Goal: Task Accomplishment & Management: Manage account settings

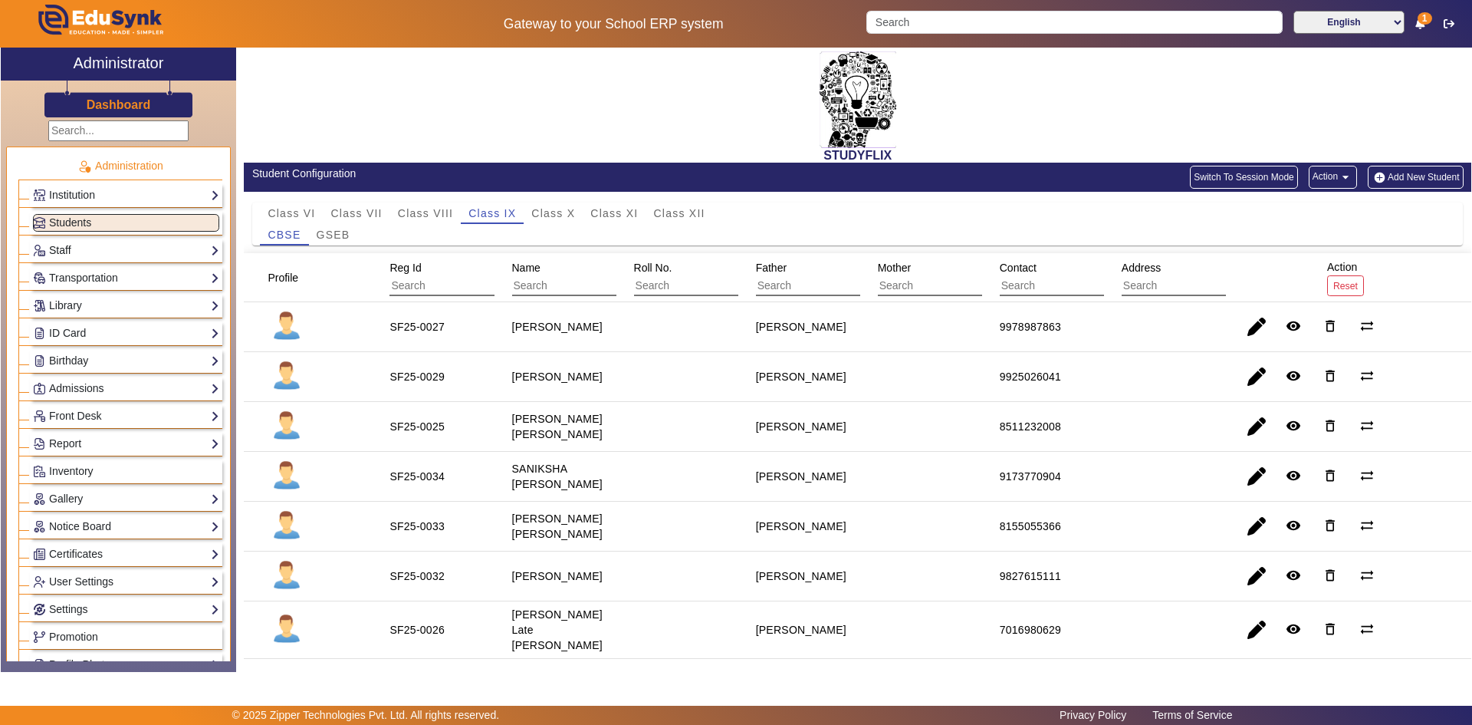
click at [84, 249] on link "Staff" at bounding box center [126, 251] width 186 height 18
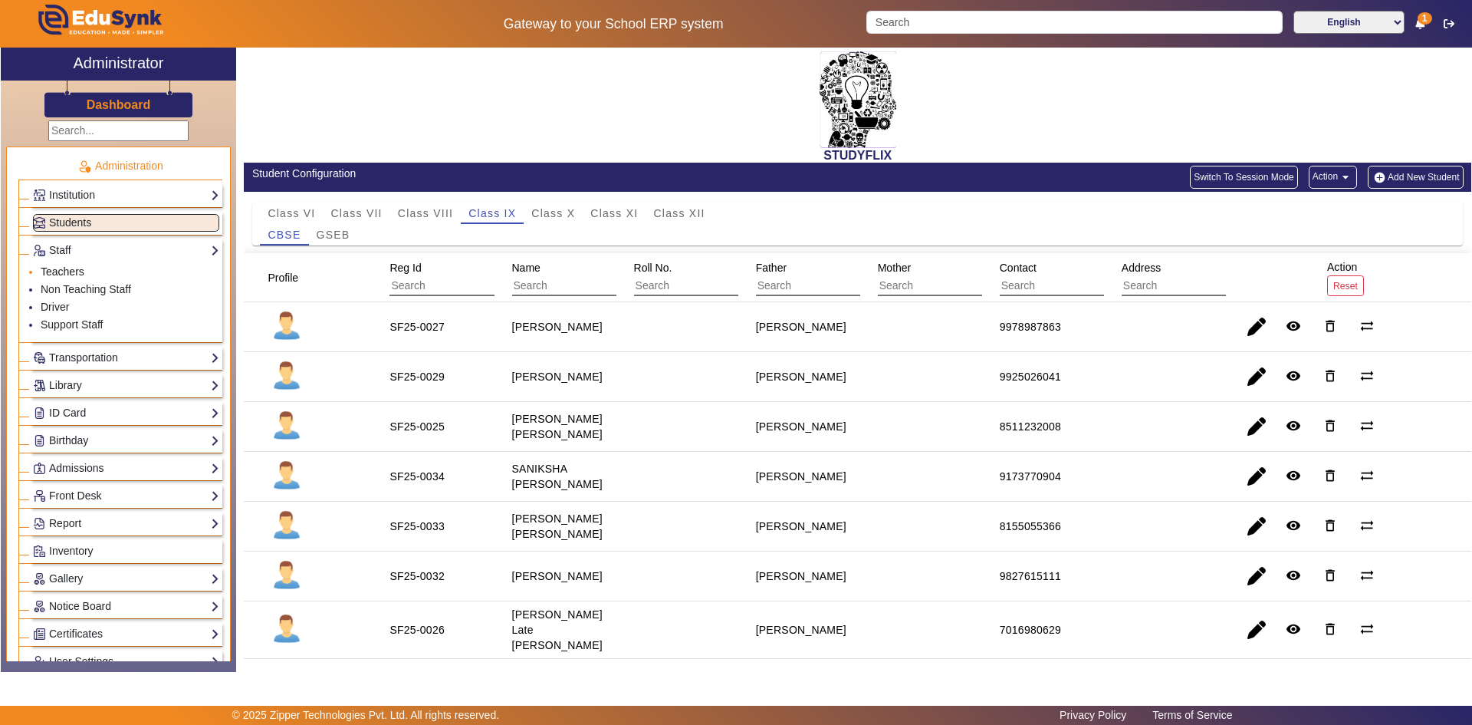
click at [64, 271] on link "Teachers" at bounding box center [63, 271] width 44 height 12
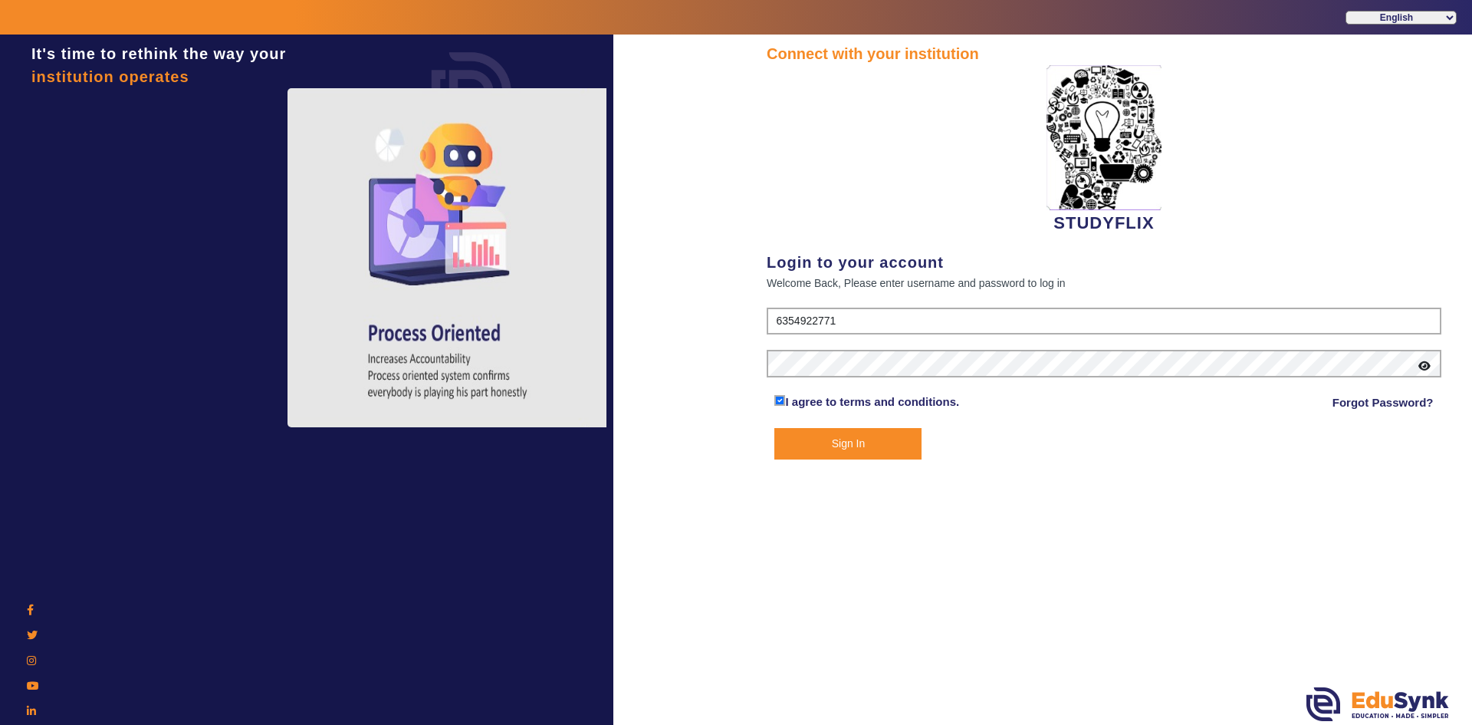
click at [791, 456] on button "Sign In" at bounding box center [848, 443] width 147 height 31
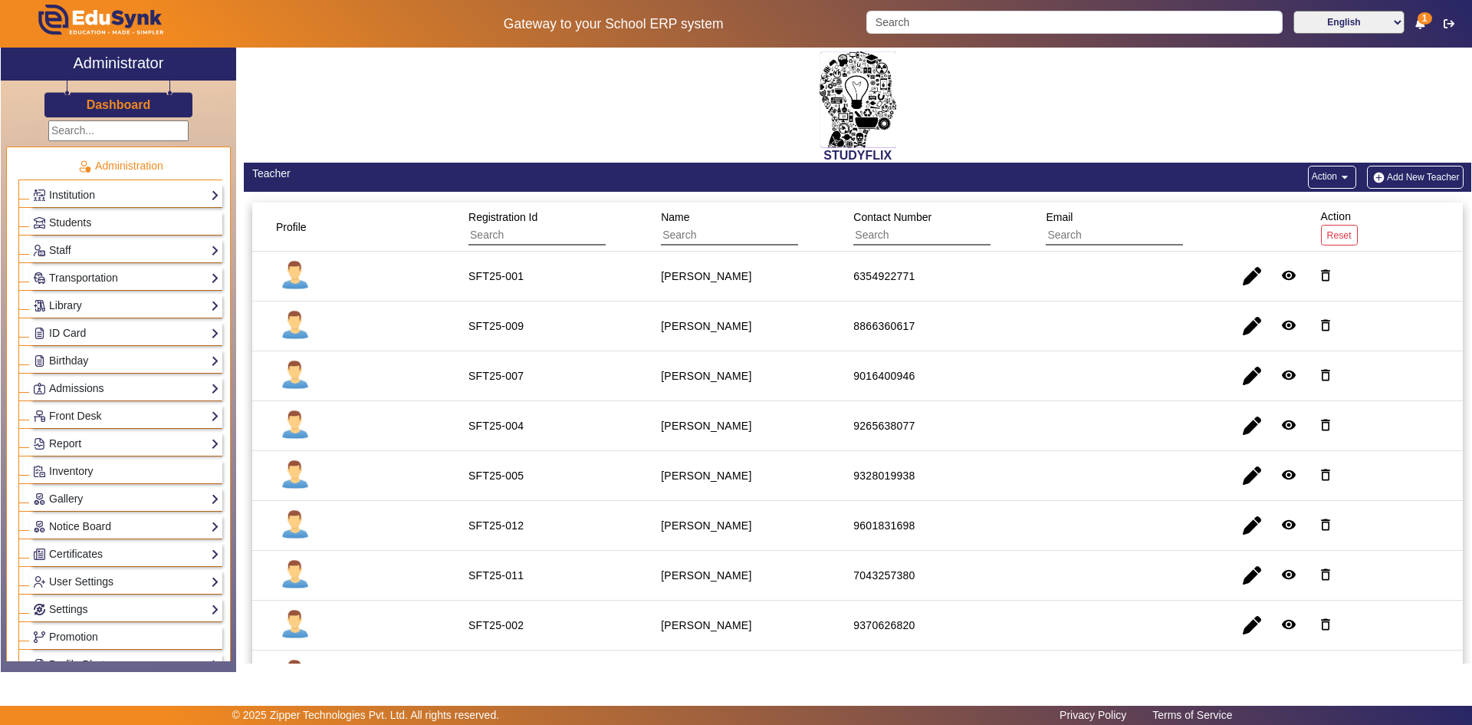
click at [1077, 153] on h2 "STUDYFLIX" at bounding box center [858, 155] width 1228 height 15
click at [76, 525] on link "Notice Board" at bounding box center [126, 527] width 186 height 18
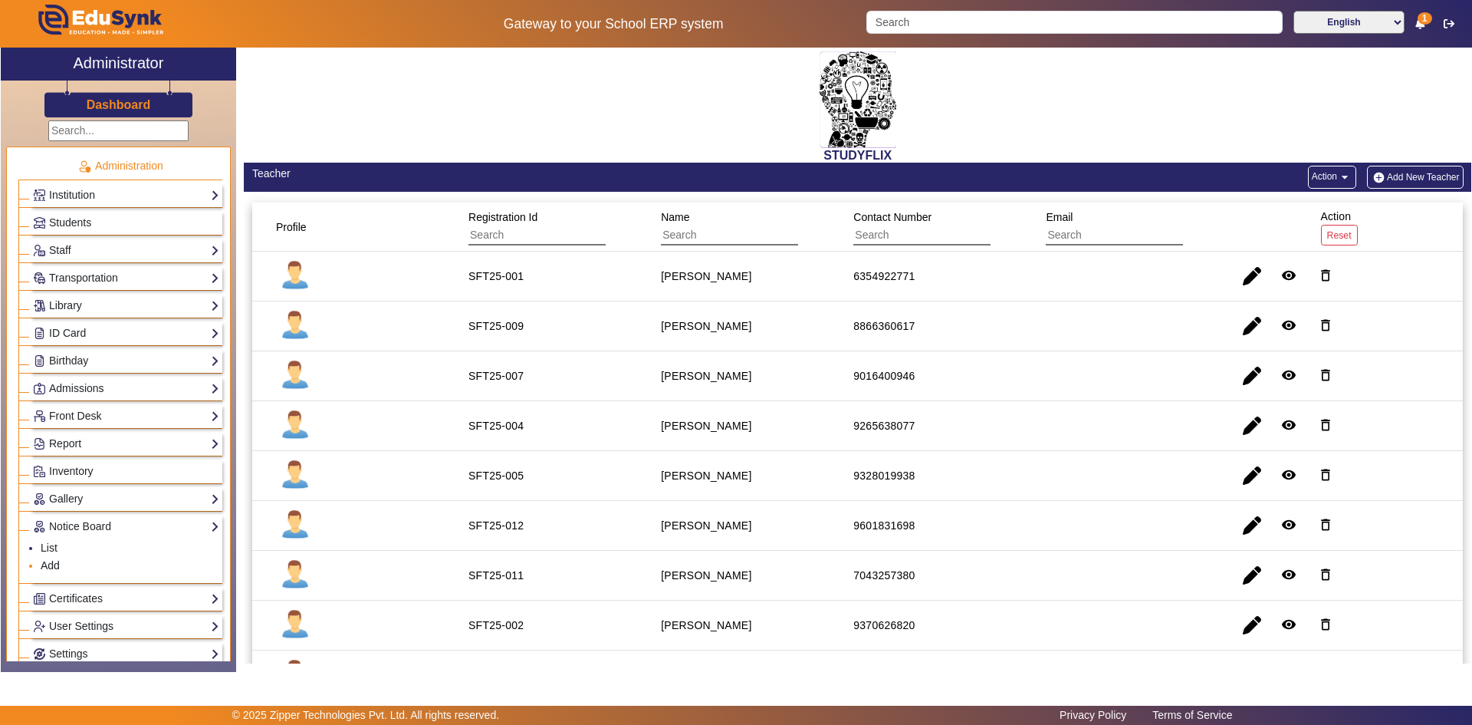
click at [47, 567] on link "Add" at bounding box center [50, 565] width 19 height 12
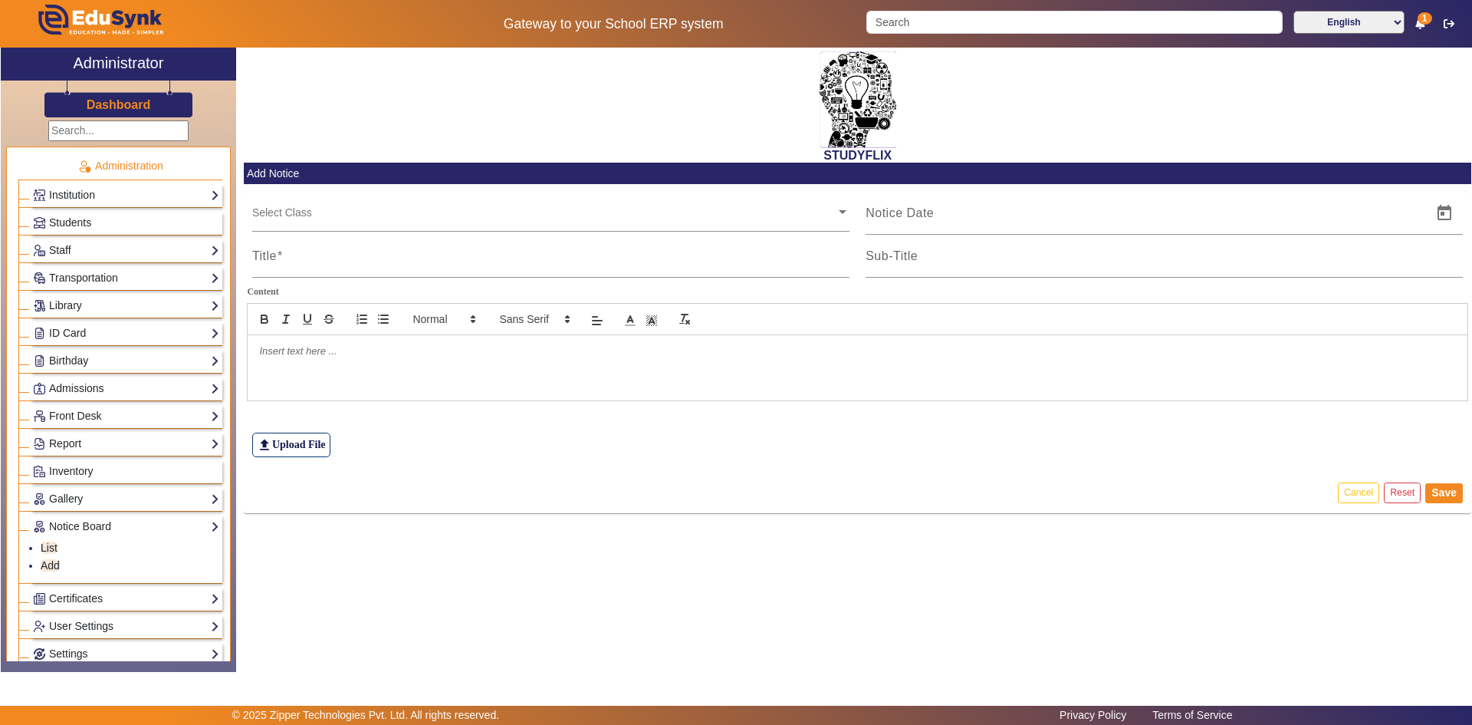
click at [344, 216] on input "text" at bounding box center [544, 212] width 584 height 15
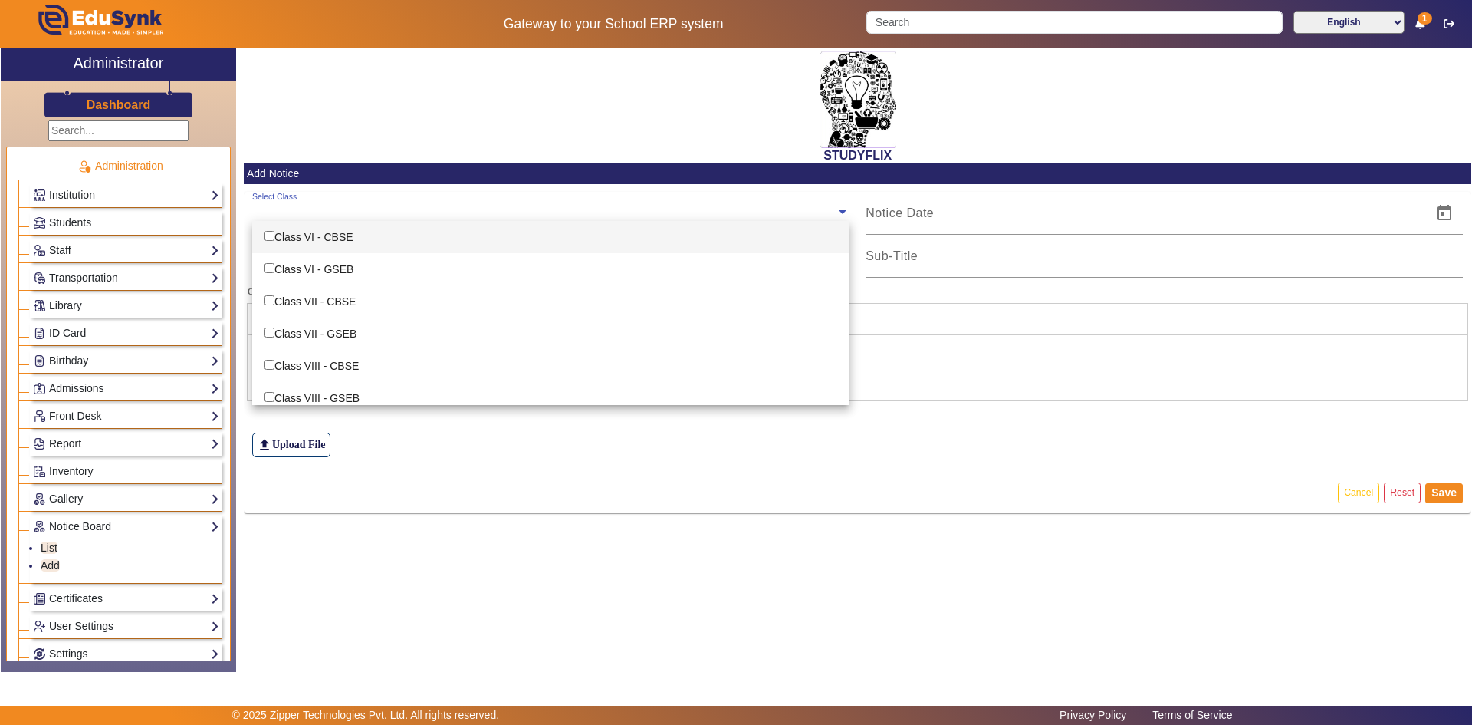
click at [343, 236] on div "Class VI - CBSE" at bounding box center [550, 237] width 597 height 32
checkbox input "true"
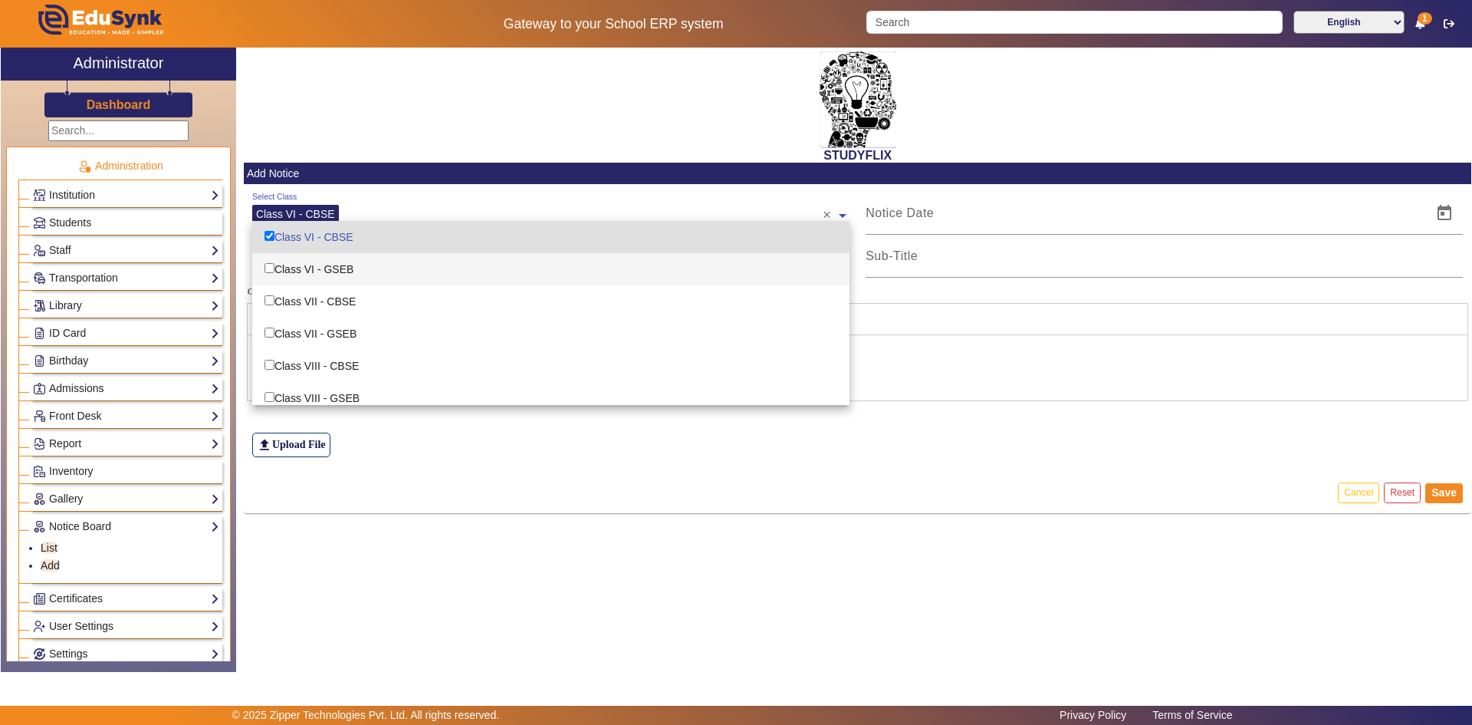
click at [332, 263] on div "Class VI - GSEB" at bounding box center [550, 269] width 597 height 32
checkbox input "true"
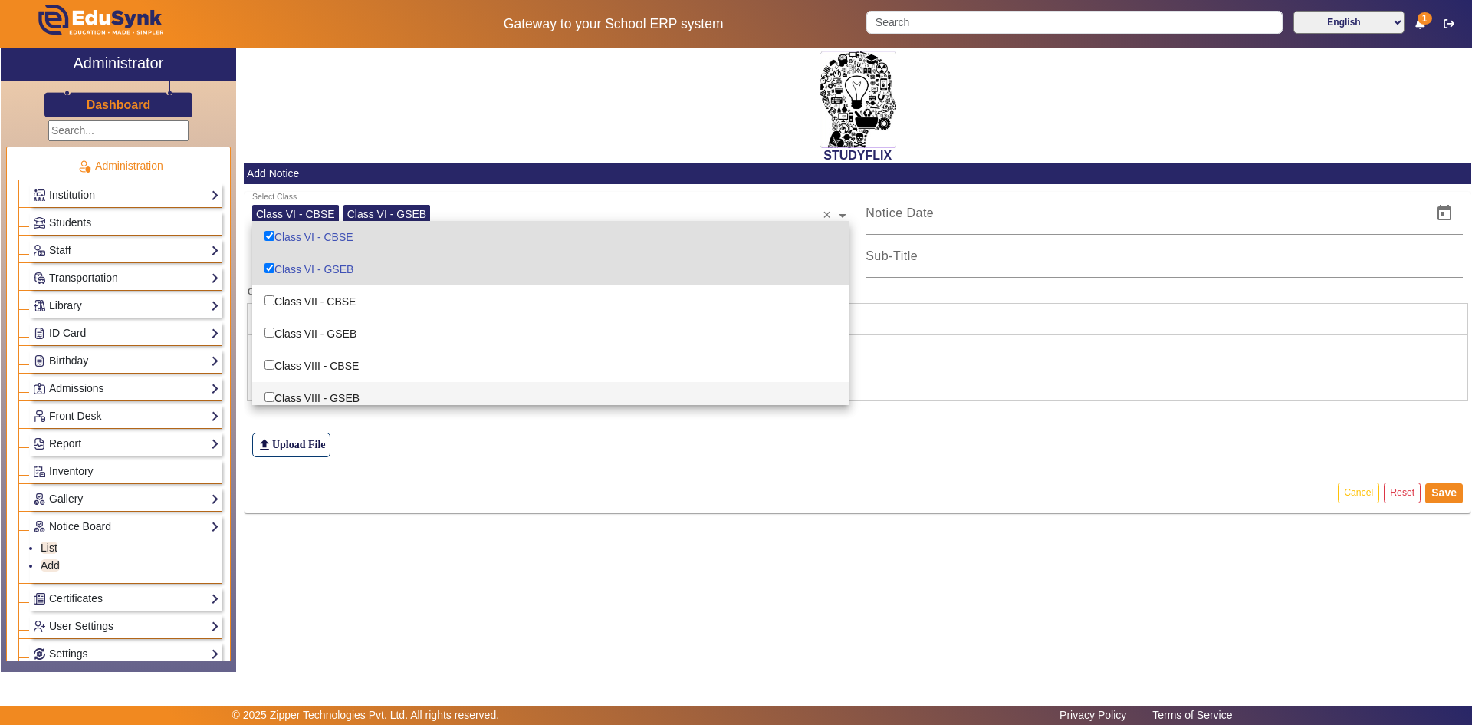
click at [413, 462] on edusynk-file-upload-view "file_upload Upload File" at bounding box center [858, 422] width 1228 height 101
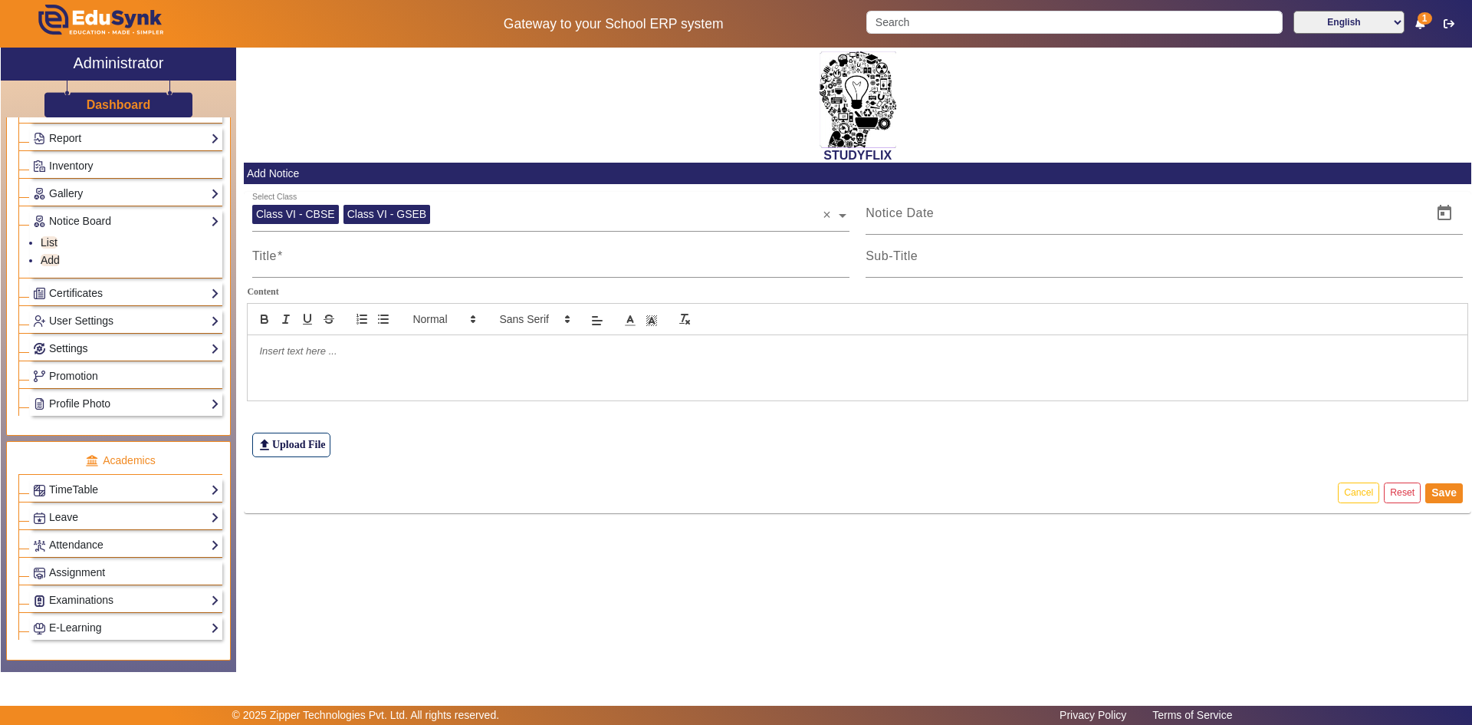
scroll to position [307, 0]
click at [74, 568] on span "Assignment" at bounding box center [77, 570] width 56 height 12
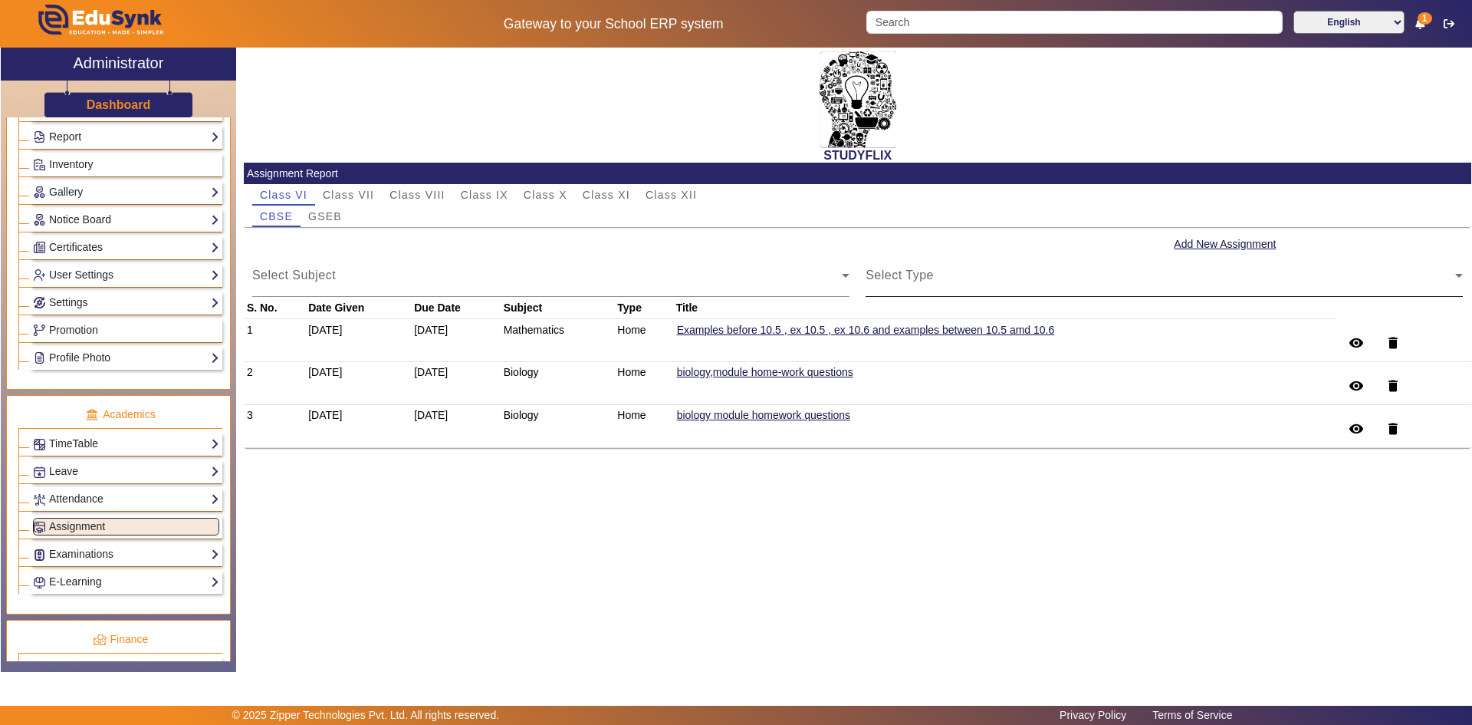
click at [908, 270] on mat-label "Select Type" at bounding box center [900, 274] width 68 height 13
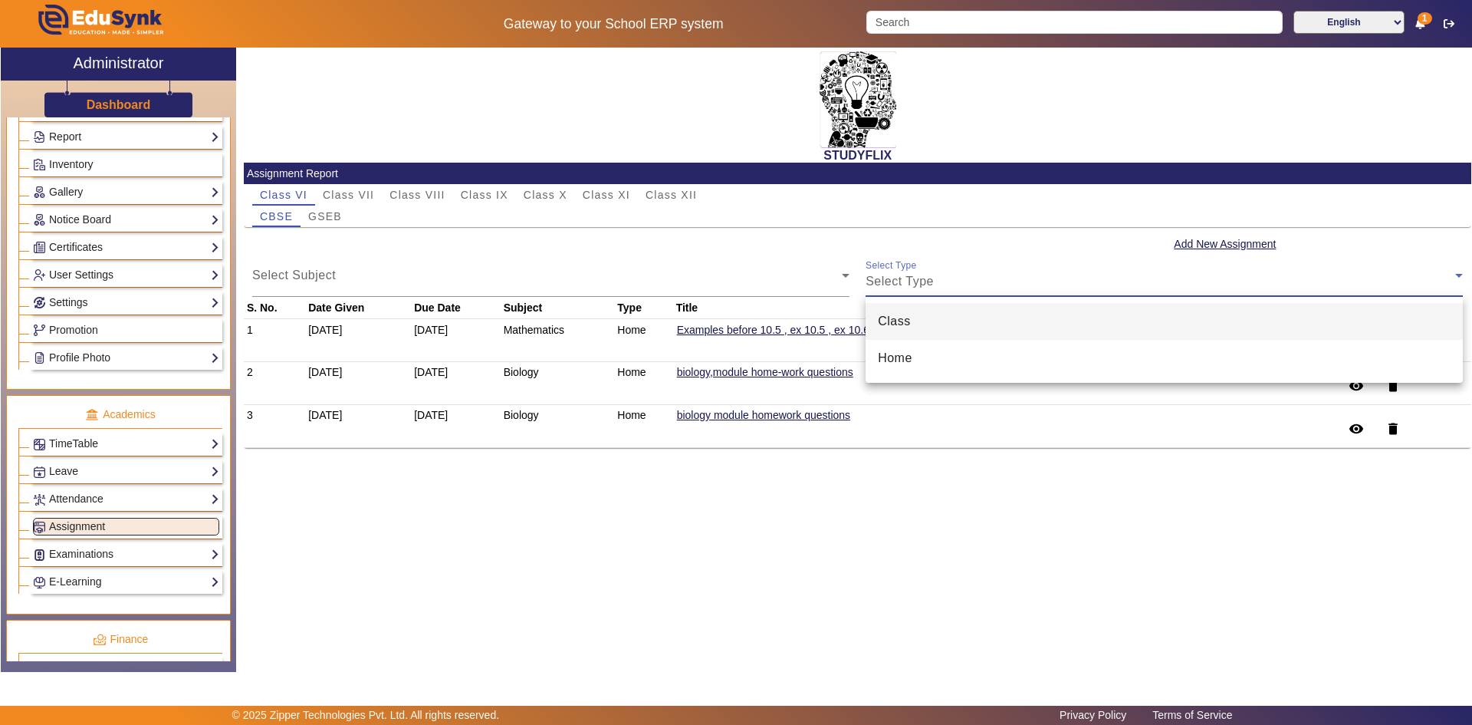
click at [912, 311] on mat-option "Class" at bounding box center [1164, 321] width 597 height 37
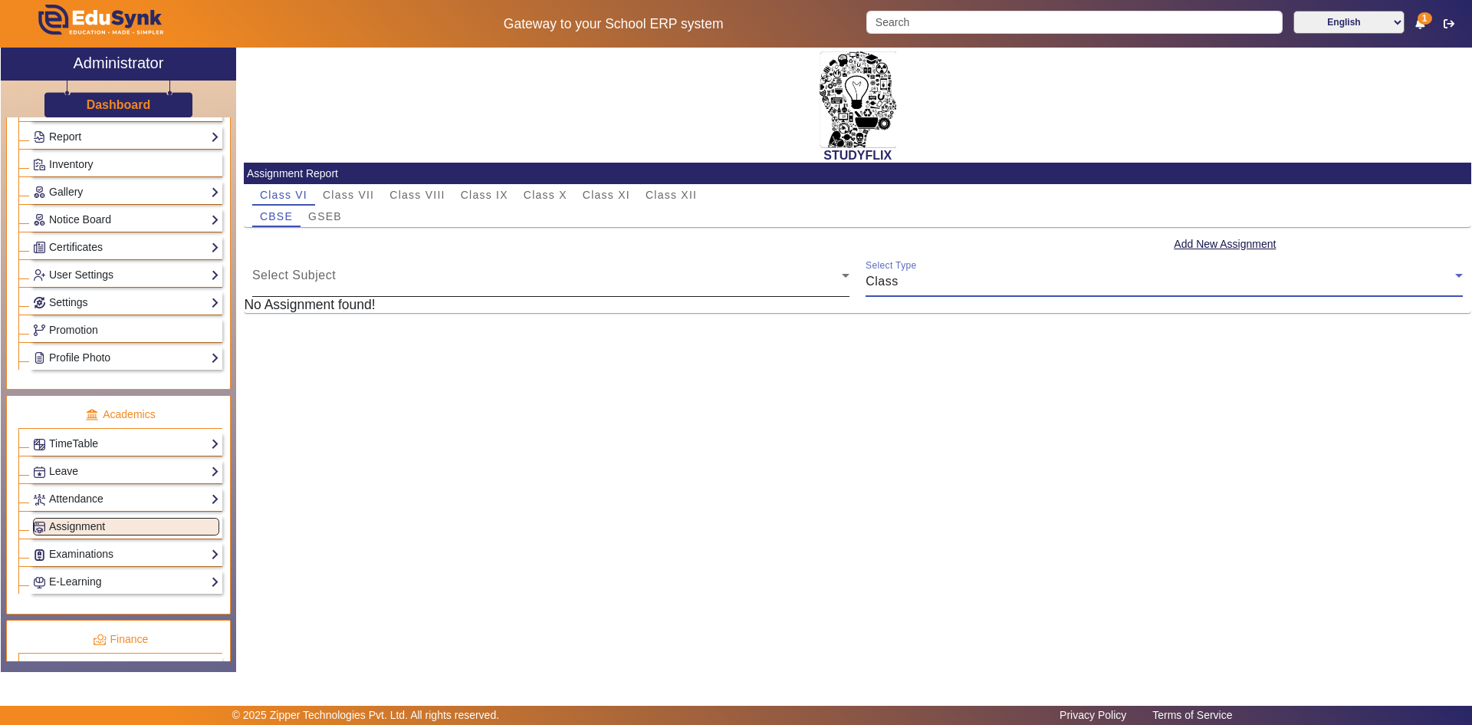
click at [277, 272] on div "Select Subject" at bounding box center [547, 281] width 590 height 18
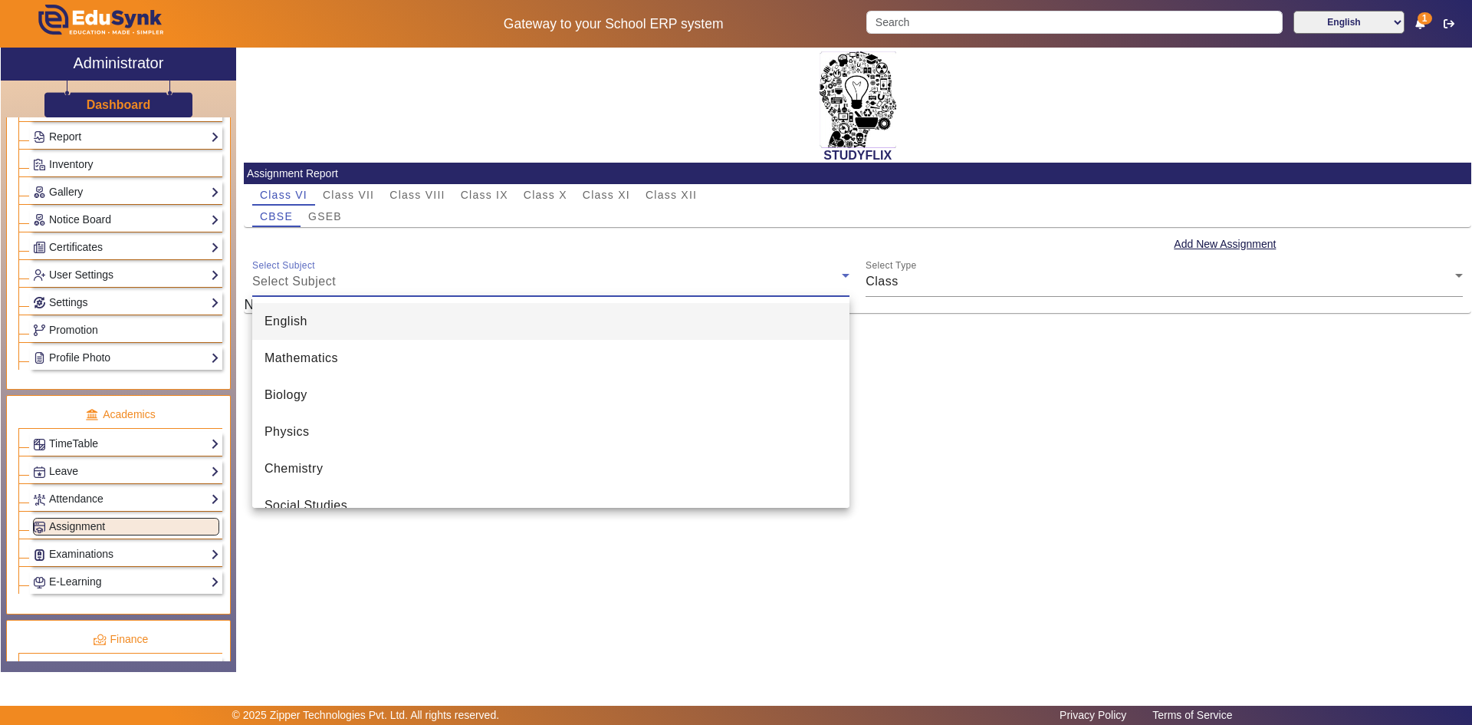
click at [291, 319] on span "English" at bounding box center [286, 321] width 43 height 18
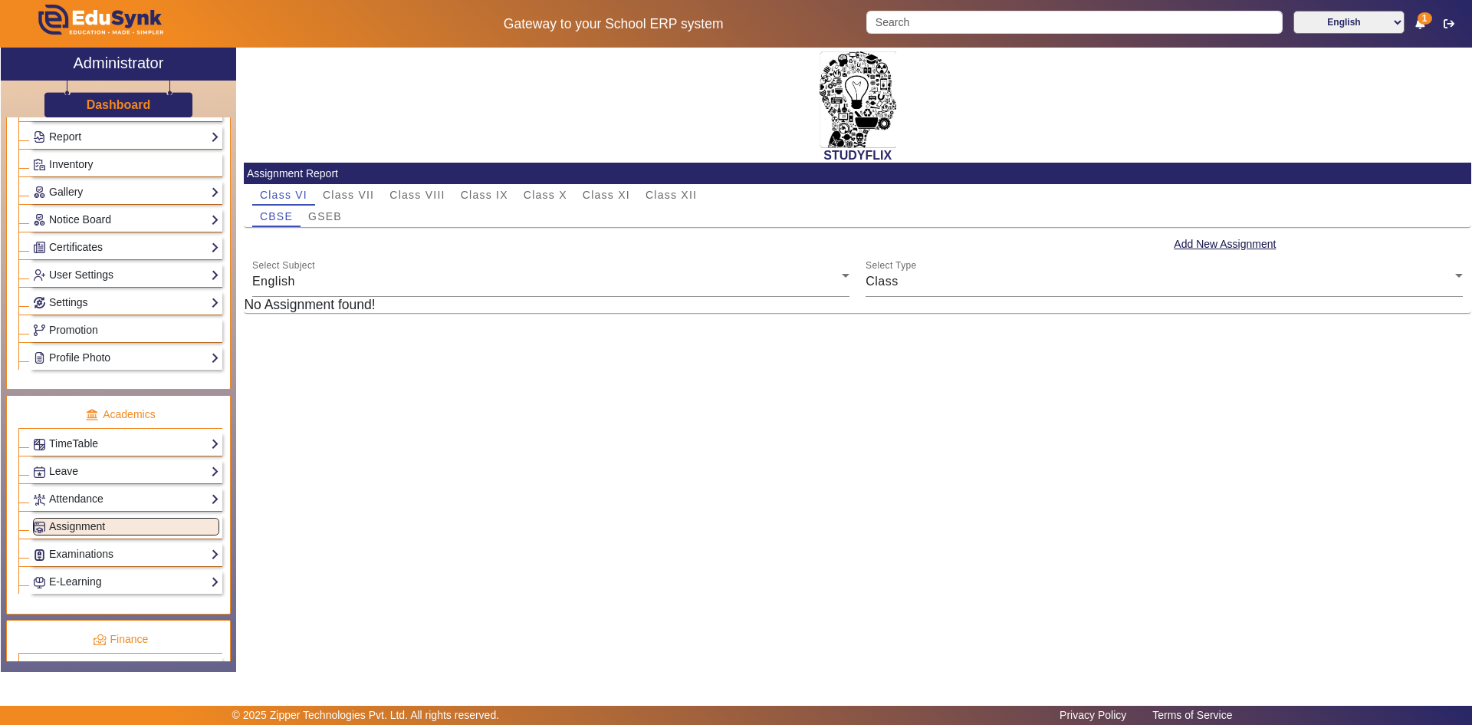
click at [851, 317] on div "STUDYFLIX Assignment Report Class VI Class VII Class VIII Class IX Class X Clas…" at bounding box center [858, 184] width 1228 height 273
click at [1254, 245] on button "Add New Assignment" at bounding box center [1225, 244] width 105 height 19
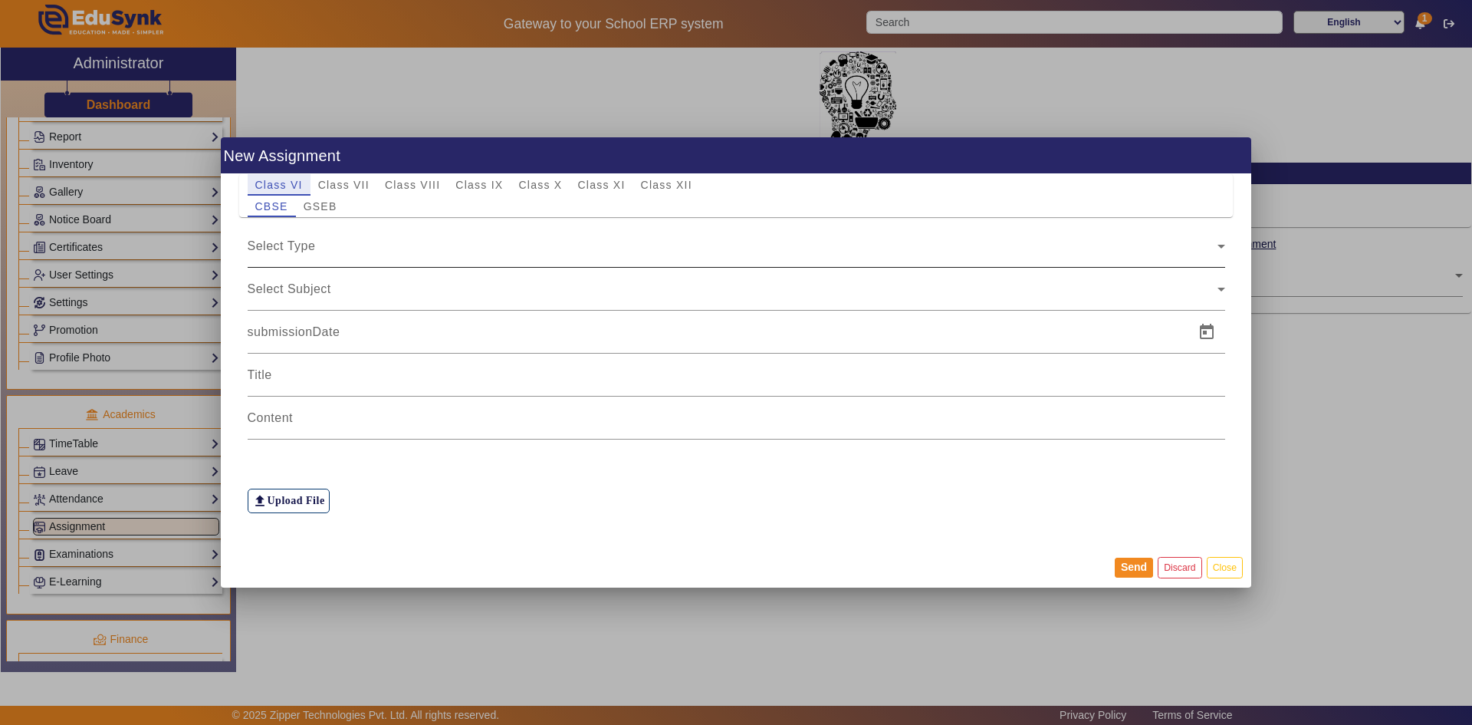
click at [334, 249] on div "Select Type" at bounding box center [733, 246] width 970 height 18
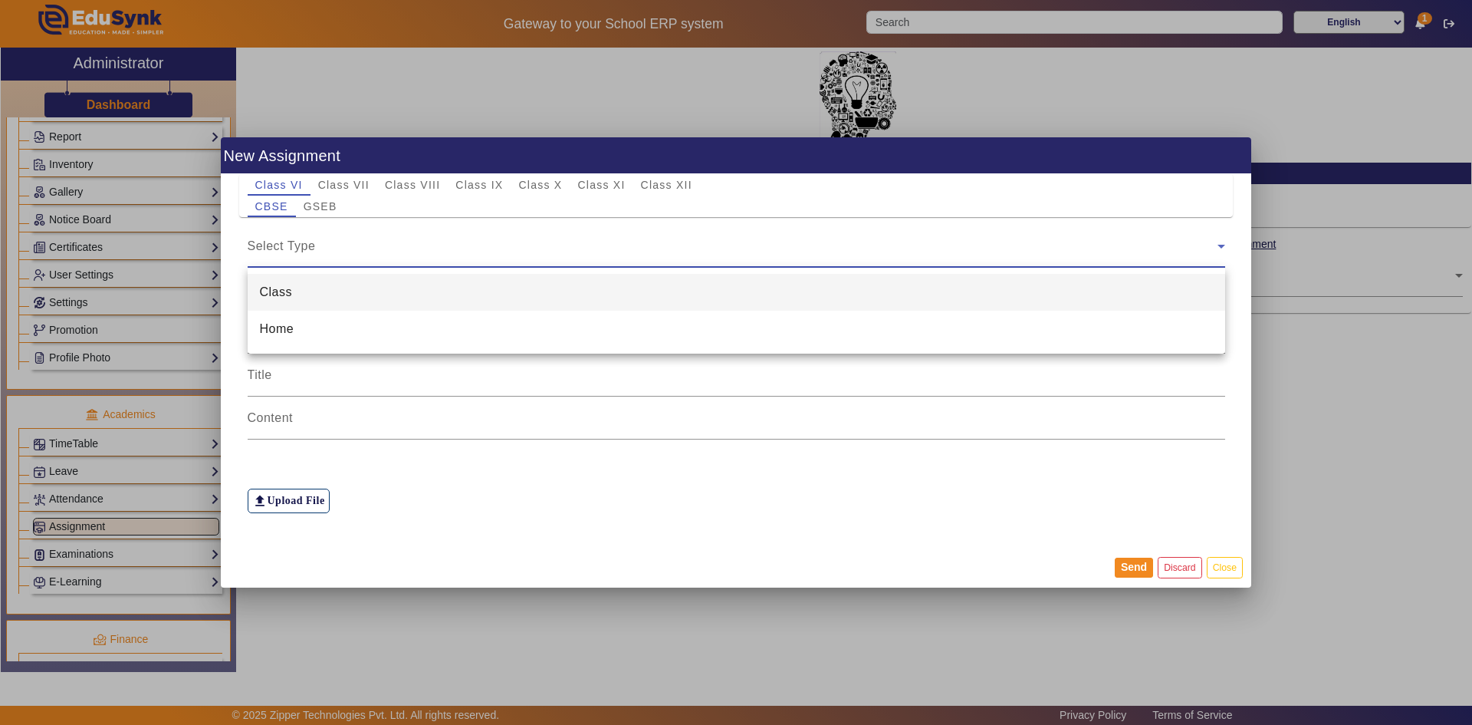
click at [306, 285] on mat-option "Class" at bounding box center [737, 292] width 978 height 37
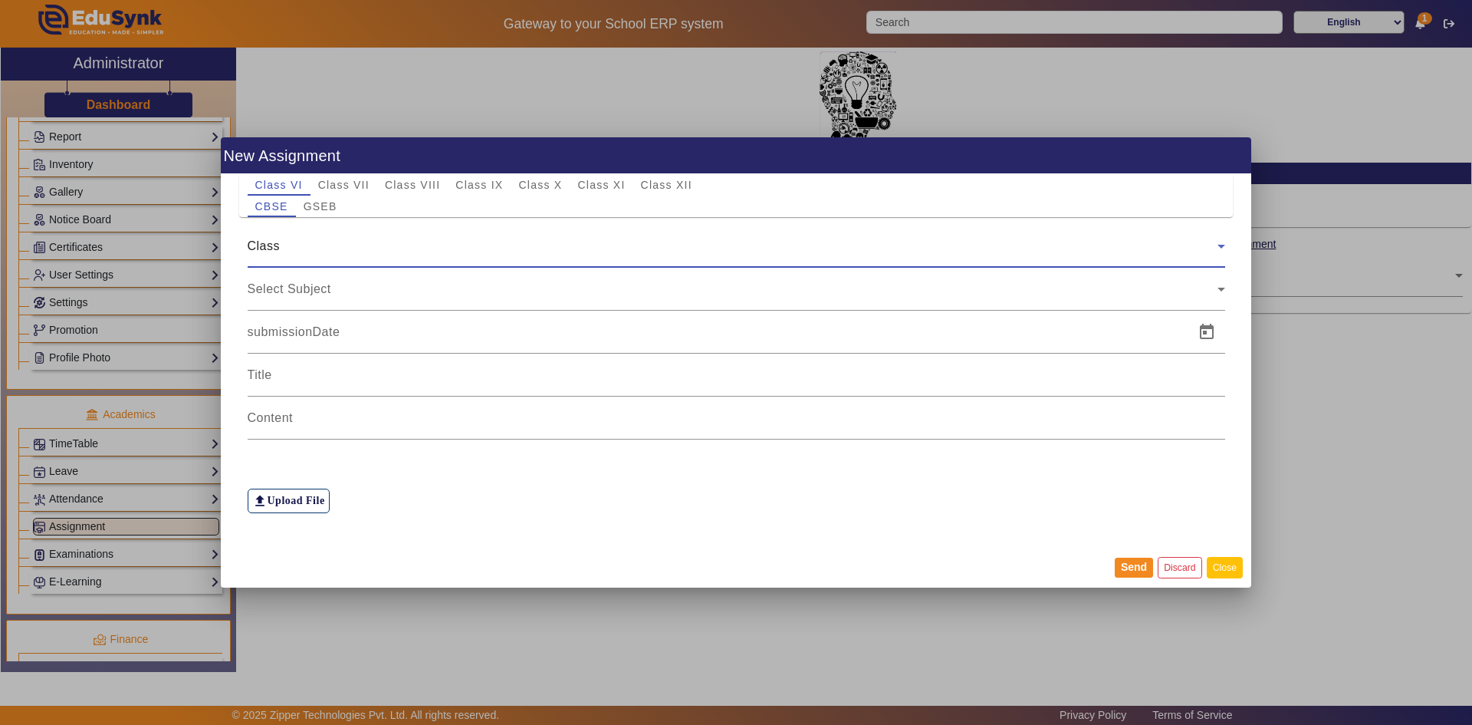
click at [1225, 570] on button "Close" at bounding box center [1225, 567] width 36 height 21
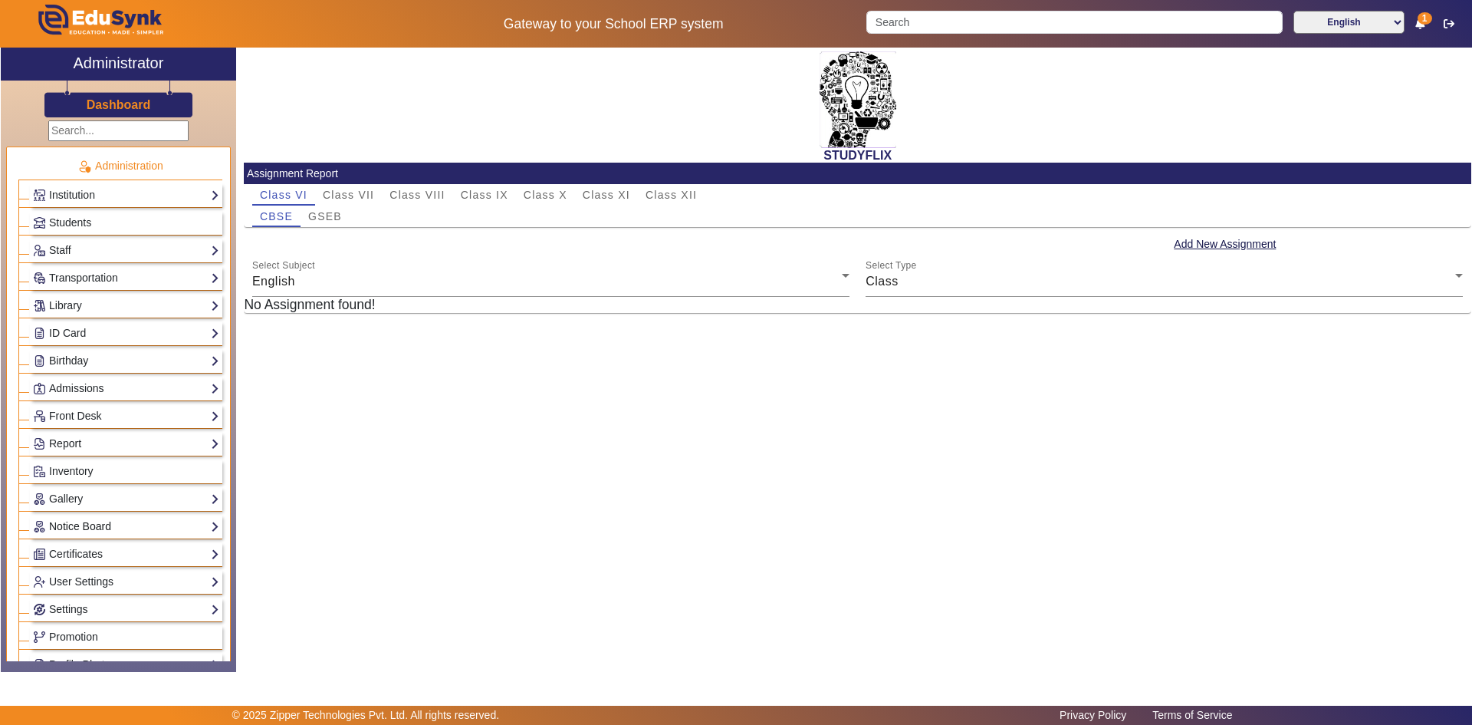
click at [63, 530] on link "Notice Board" at bounding box center [126, 527] width 186 height 18
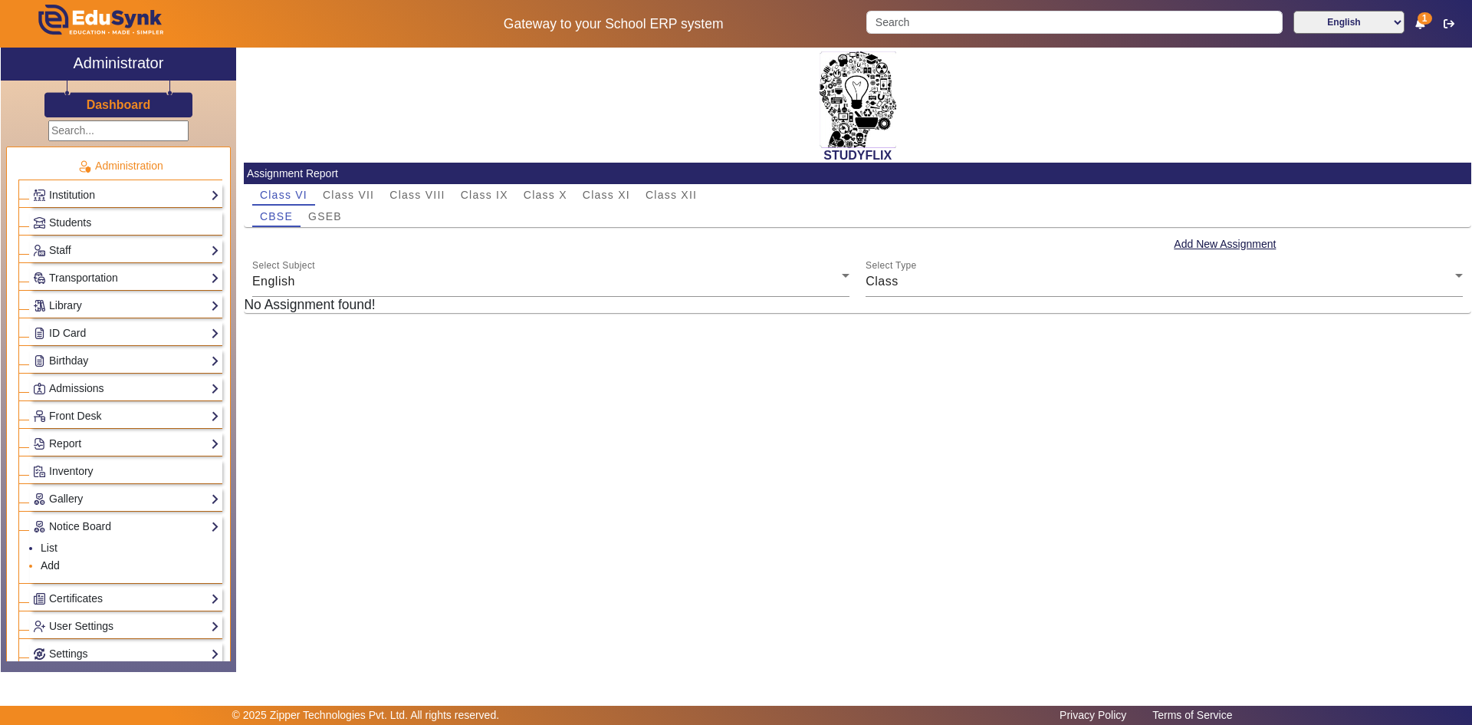
click at [54, 564] on link "Add" at bounding box center [50, 565] width 19 height 12
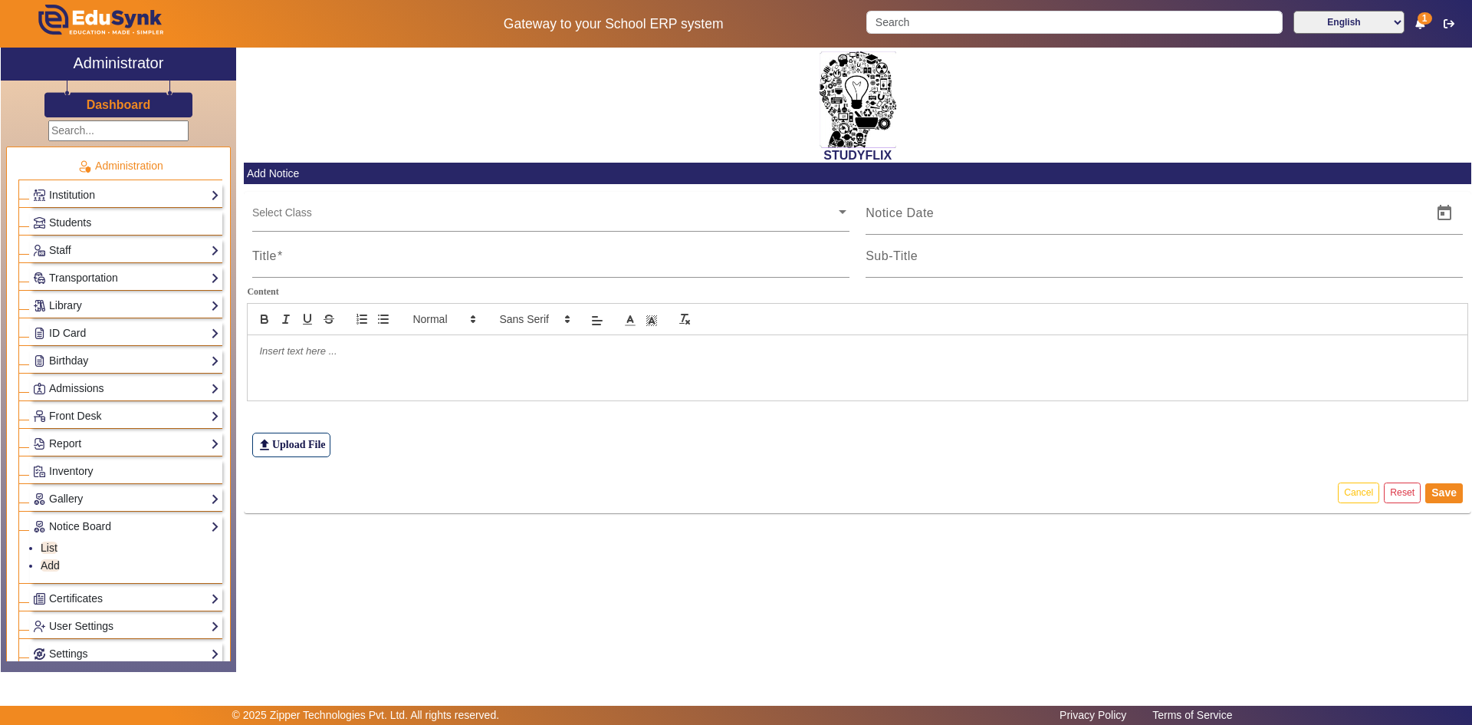
click at [82, 133] on input "text" at bounding box center [118, 130] width 140 height 21
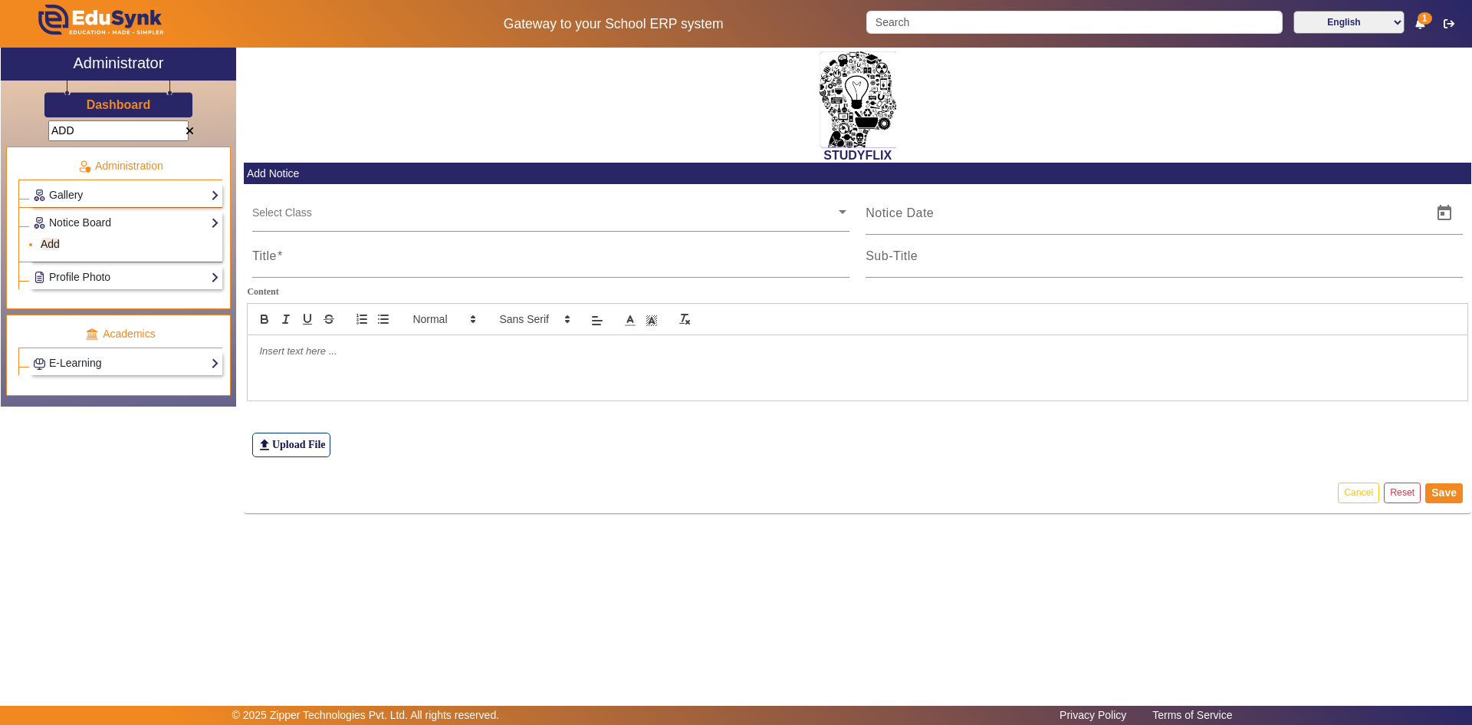
type input "ADD"
click at [48, 243] on link "Add" at bounding box center [50, 244] width 19 height 12
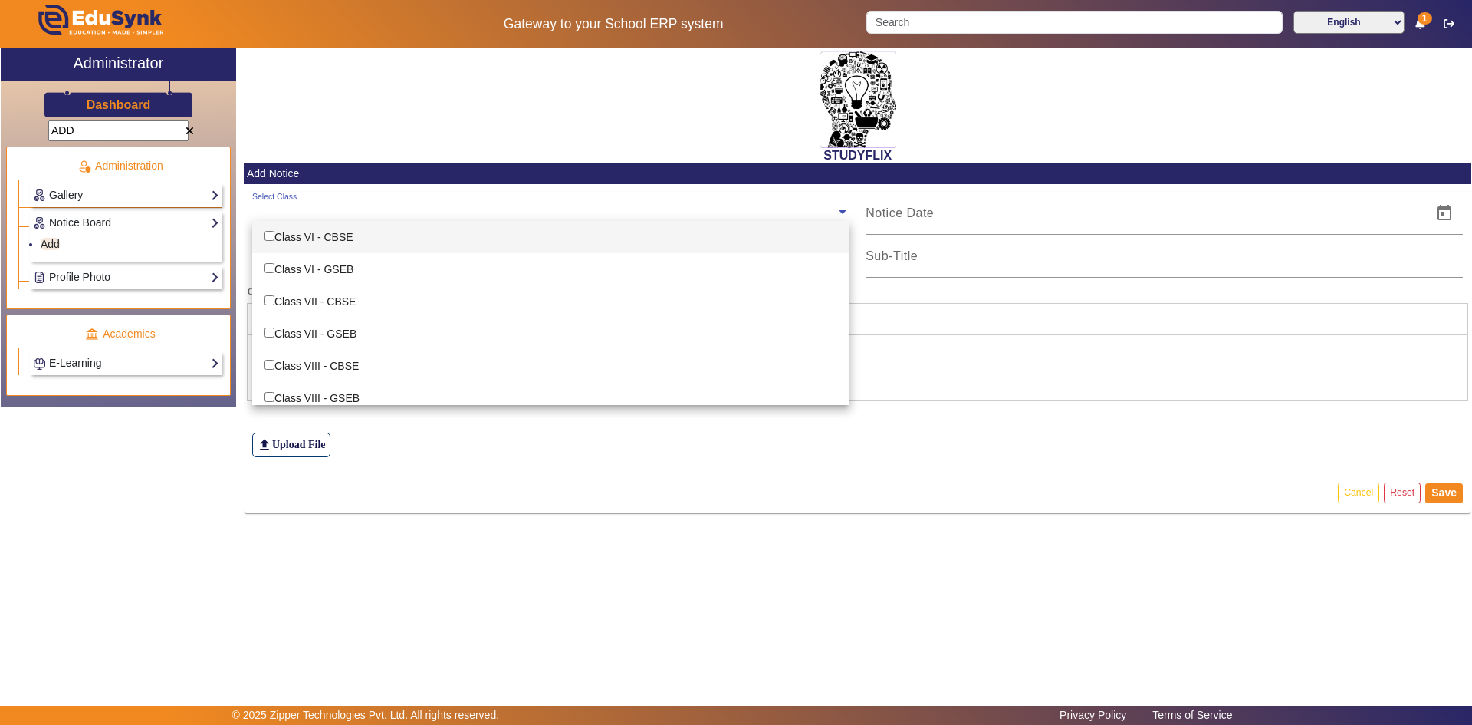
click at [284, 214] on input "text" at bounding box center [544, 212] width 584 height 15
click at [305, 252] on div "Class VI - CBSE" at bounding box center [550, 237] width 597 height 32
checkbox input "true"
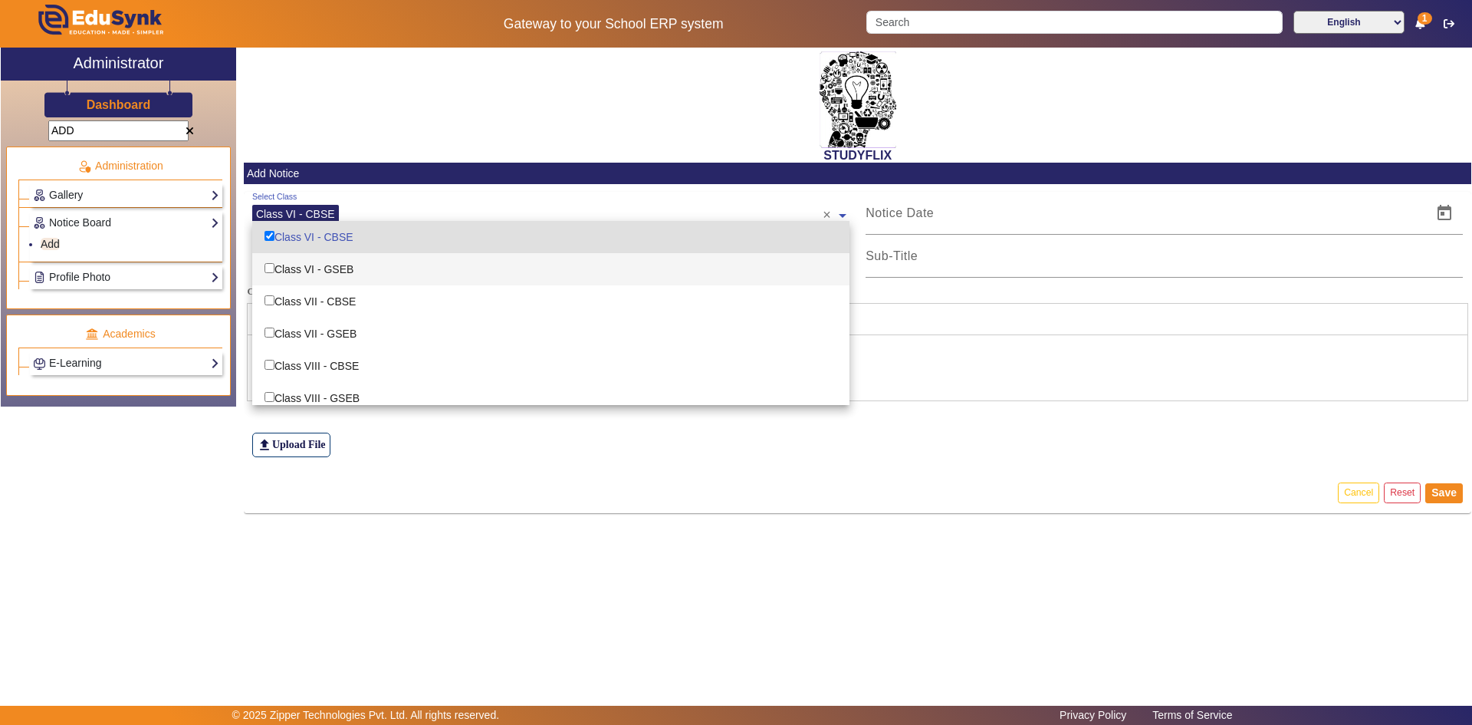
click at [303, 268] on div "Class VI - GSEB" at bounding box center [550, 269] width 597 height 32
checkbox input "true"
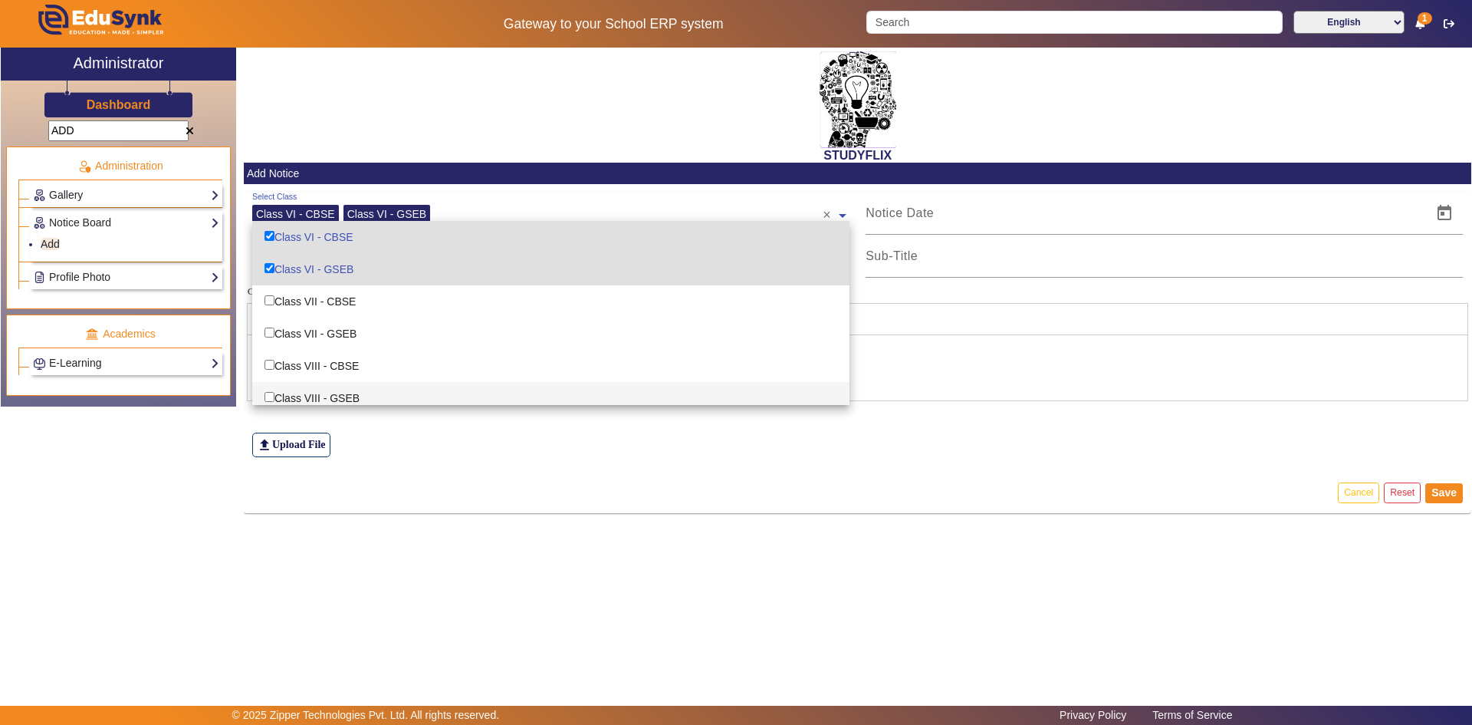
drag, startPoint x: 424, startPoint y: 456, endPoint x: 431, endPoint y: 382, distance: 73.9
click at [425, 456] on div "file_upload Upload File" at bounding box center [858, 414] width 1212 height 85
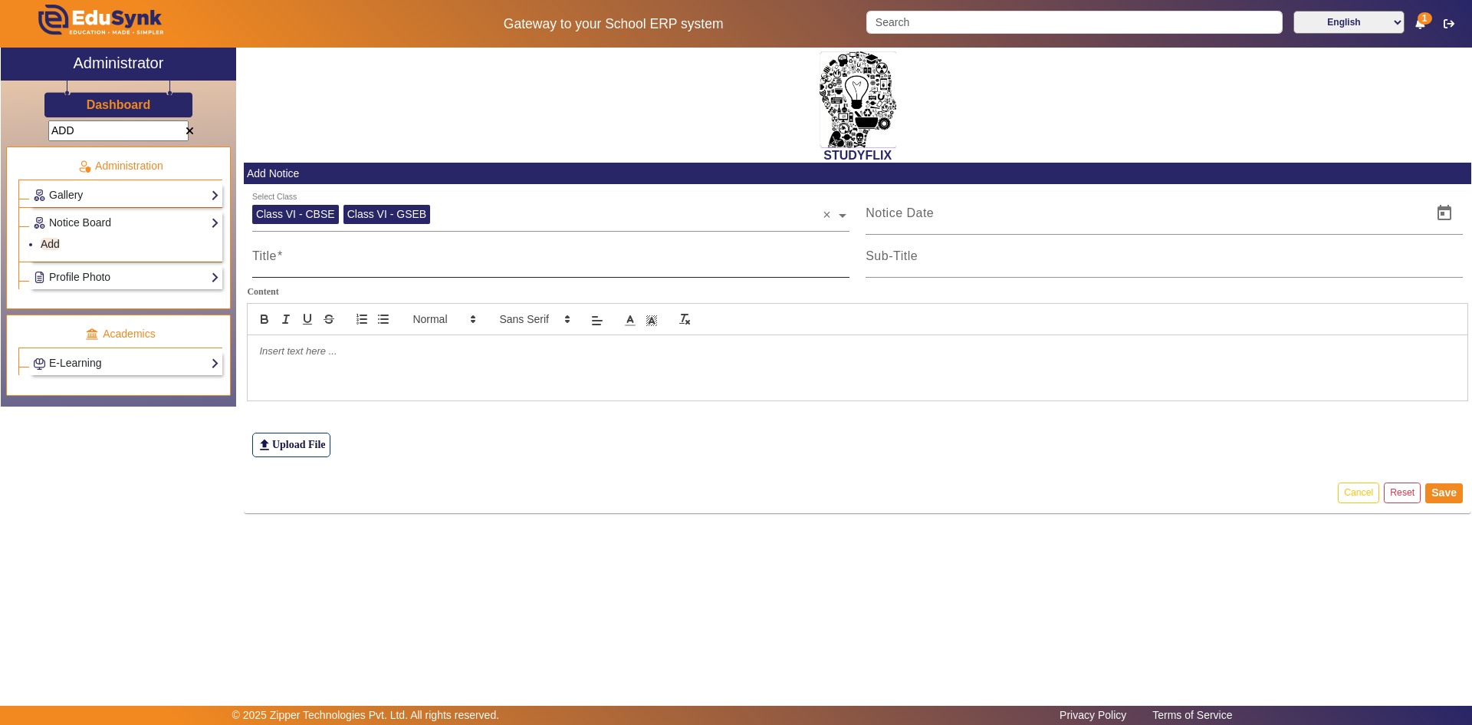
click at [413, 258] on input "Title" at bounding box center [550, 262] width 597 height 18
click at [900, 259] on mat-label "Sub-Title" at bounding box center [892, 255] width 52 height 13
click at [900, 259] on input "Sub-Title" at bounding box center [1164, 262] width 597 height 18
click at [916, 212] on input at bounding box center [1144, 213] width 557 height 18
click at [1441, 211] on span "Open calendar" at bounding box center [1444, 213] width 37 height 37
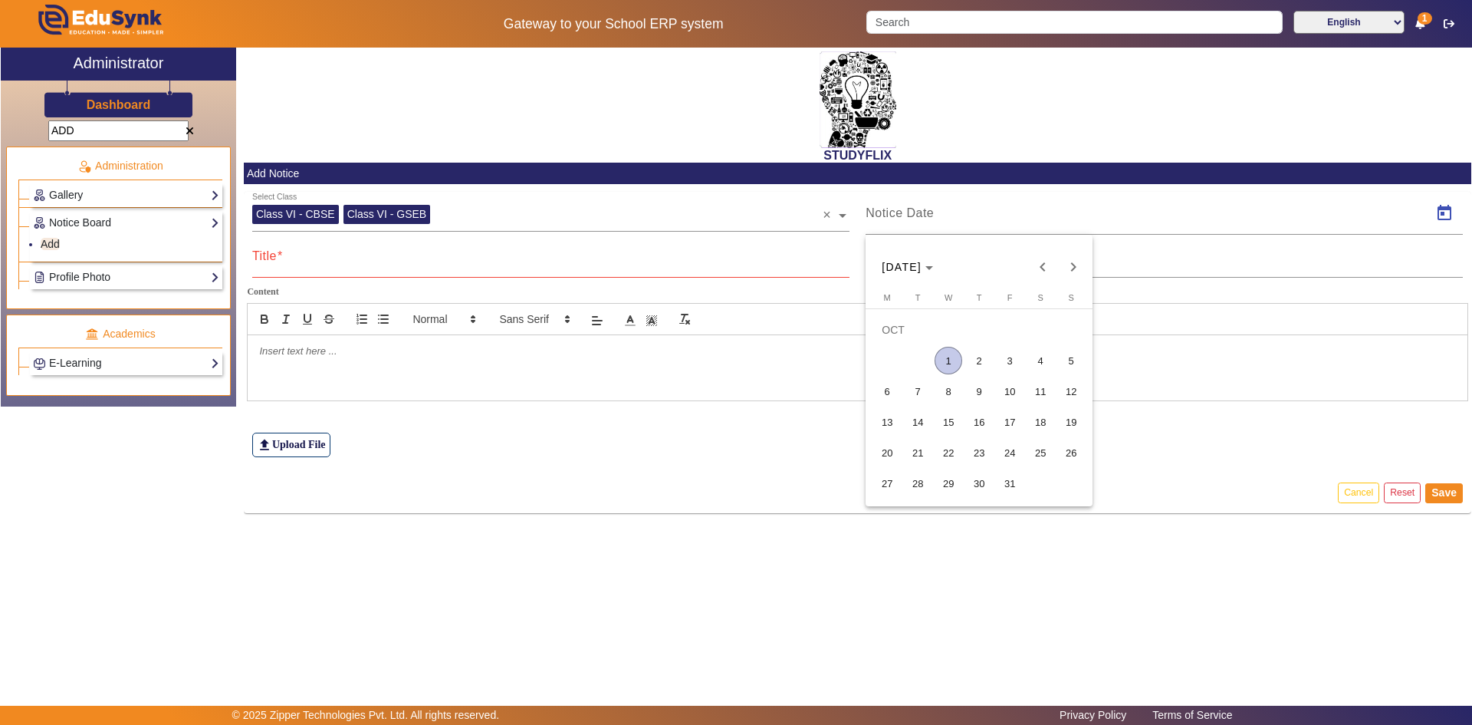
click at [950, 365] on span "1" at bounding box center [949, 361] width 28 height 28
type input "[DATE]"
click at [959, 265] on input "Sub-Title" at bounding box center [1164, 262] width 597 height 18
type input "maths- playing with numbers"
click at [844, 327] on div at bounding box center [858, 319] width 1222 height 32
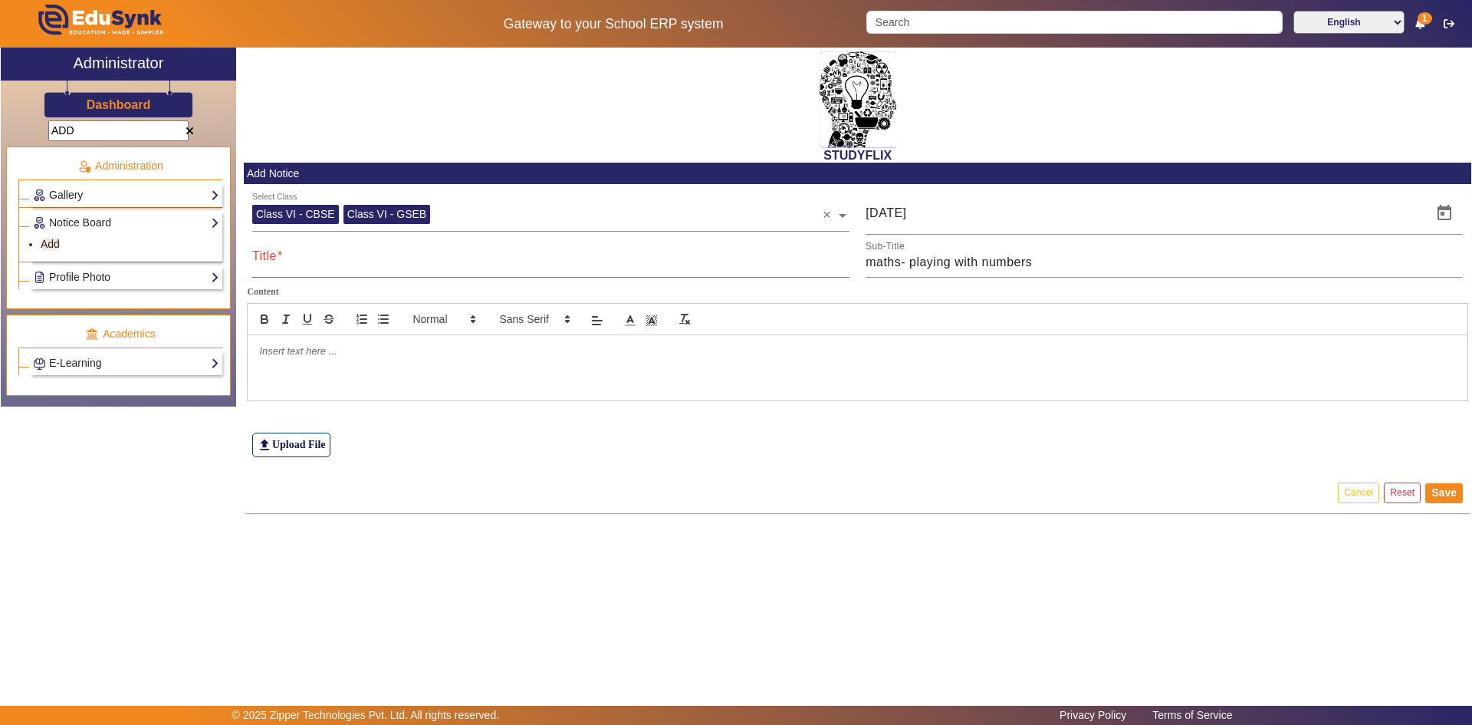
click at [297, 360] on div at bounding box center [858, 367] width 1220 height 64
click at [124, 147] on div "Administration" at bounding box center [120, 160] width 204 height 27
click at [163, 133] on input "ADD" at bounding box center [118, 130] width 140 height 21
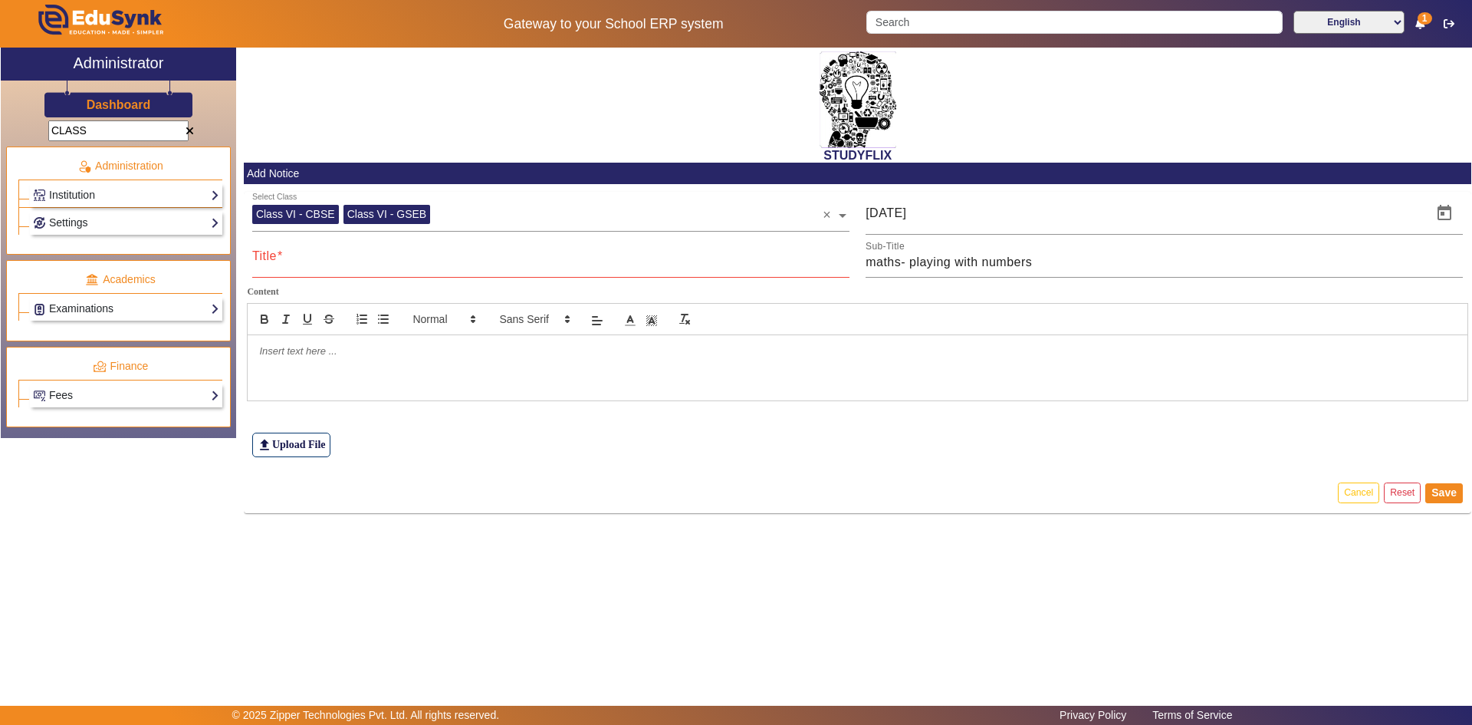
type input "CLASS"
click at [187, 130] on span at bounding box center [190, 131] width 8 height 11
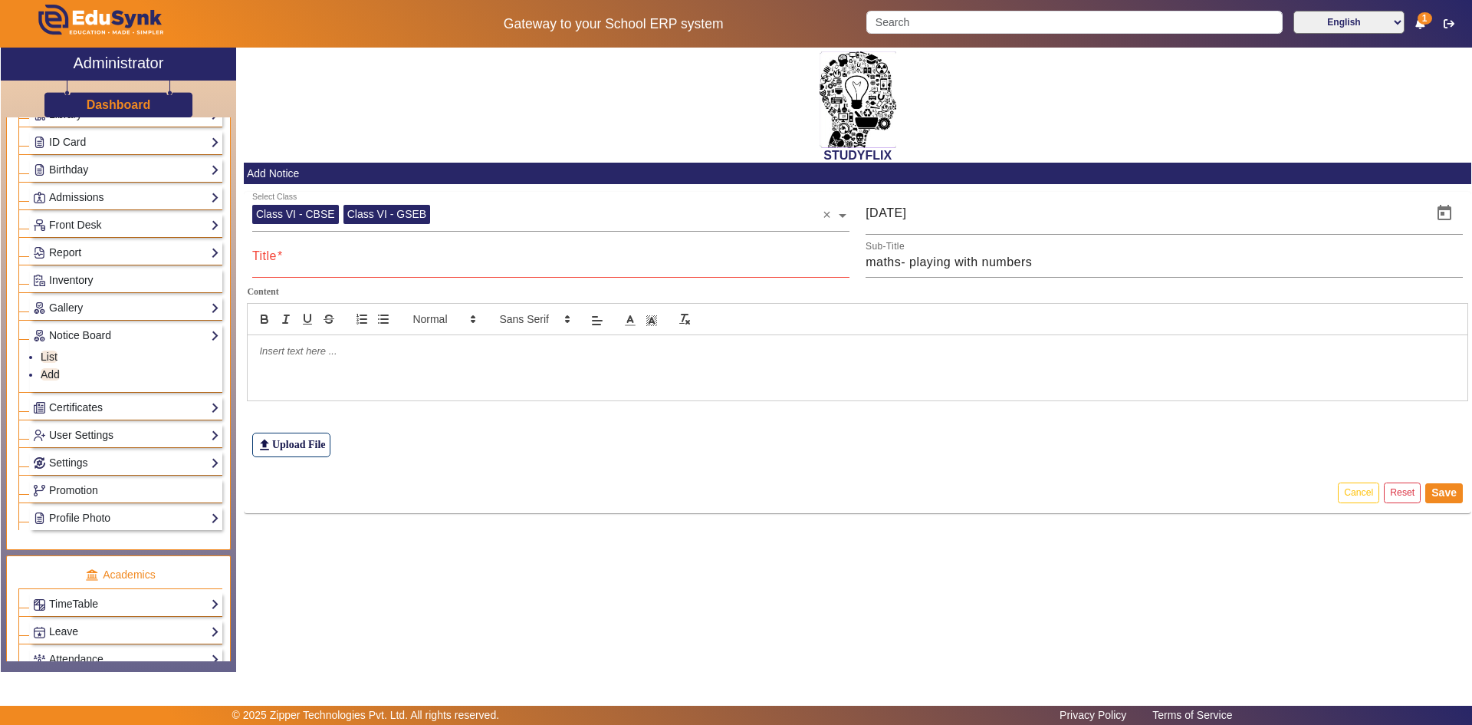
scroll to position [307, 0]
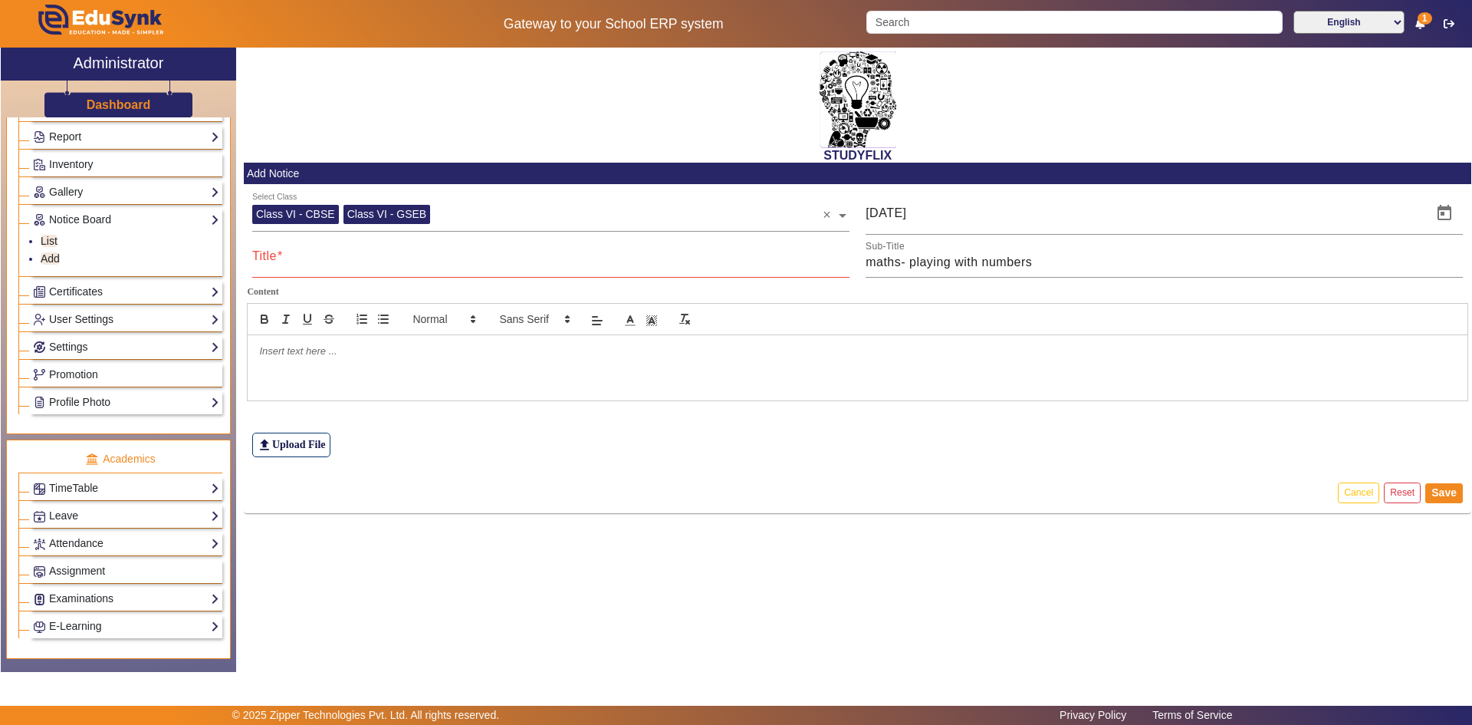
click at [82, 540] on link "Attendance" at bounding box center [126, 543] width 186 height 18
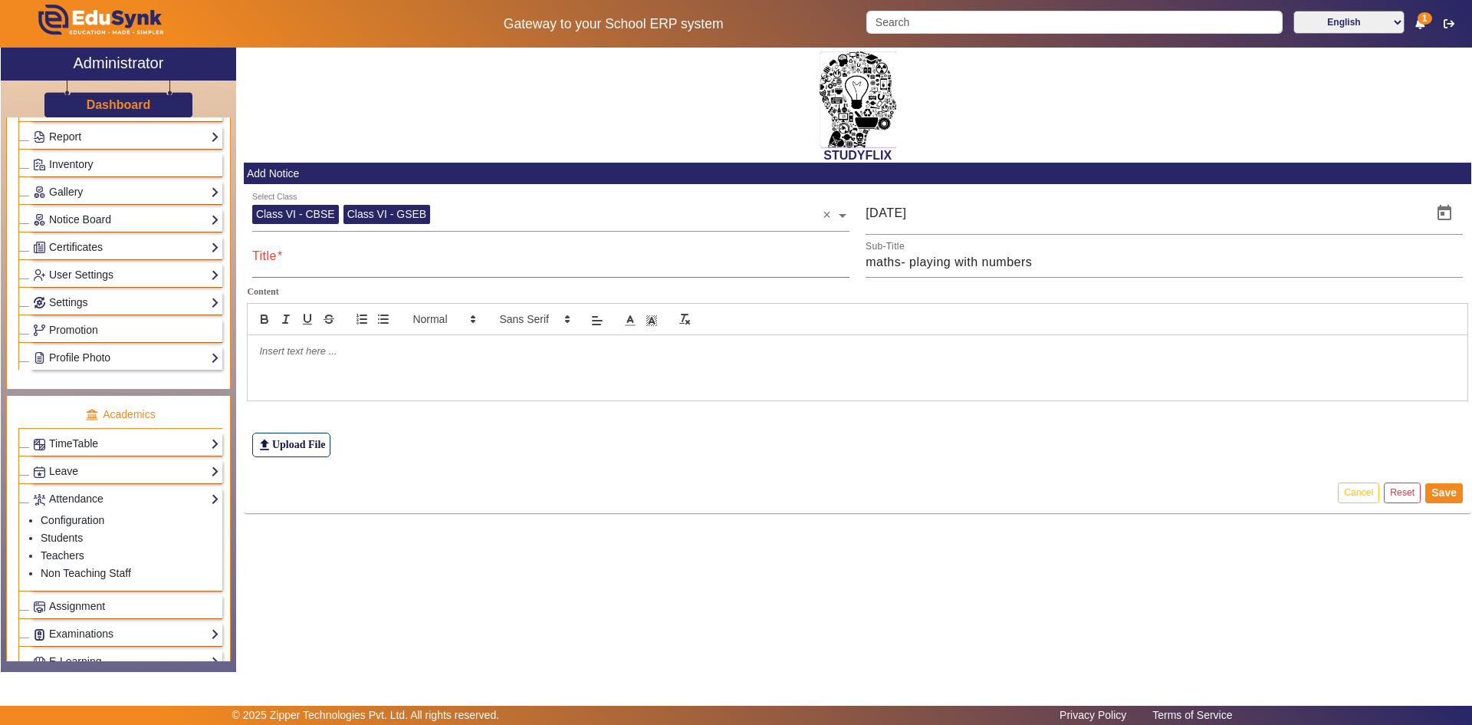
scroll to position [383, 0]
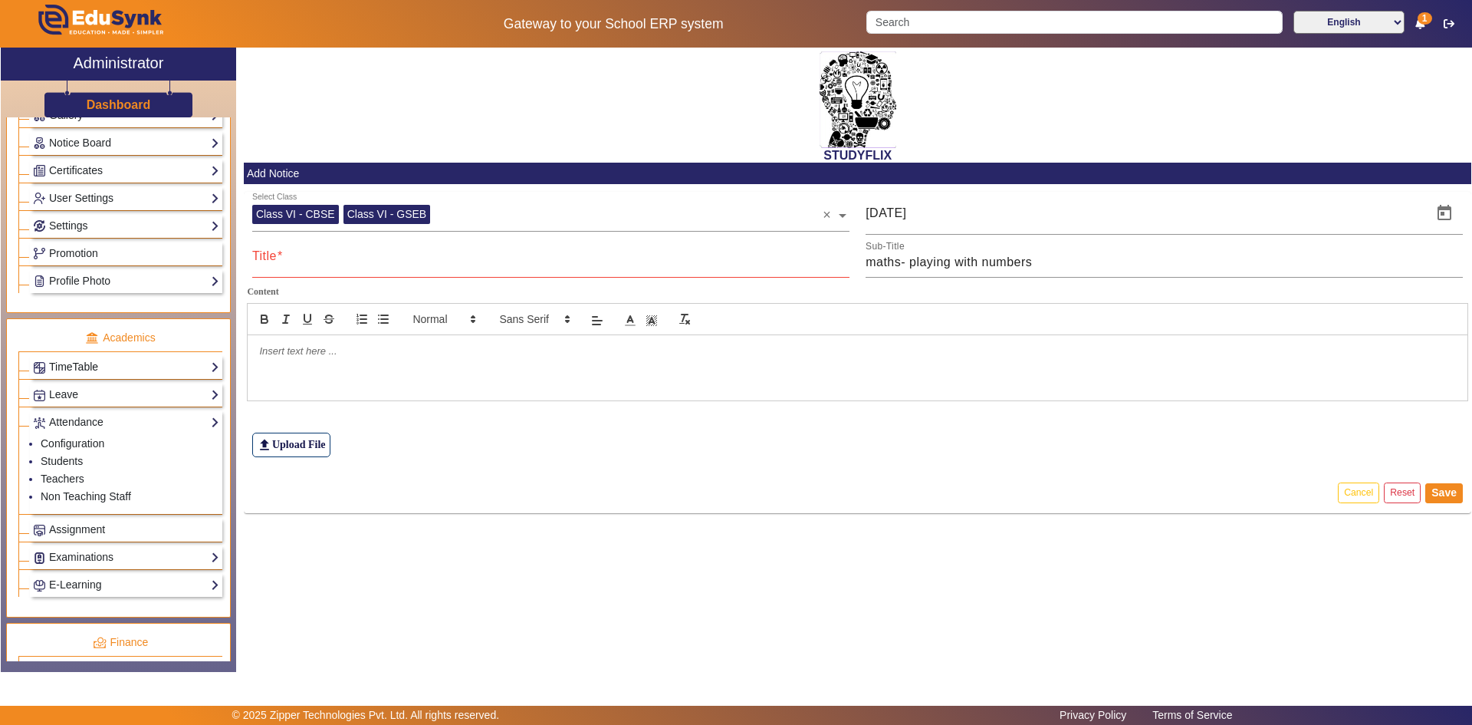
click at [84, 363] on link "TimeTable" at bounding box center [126, 367] width 186 height 18
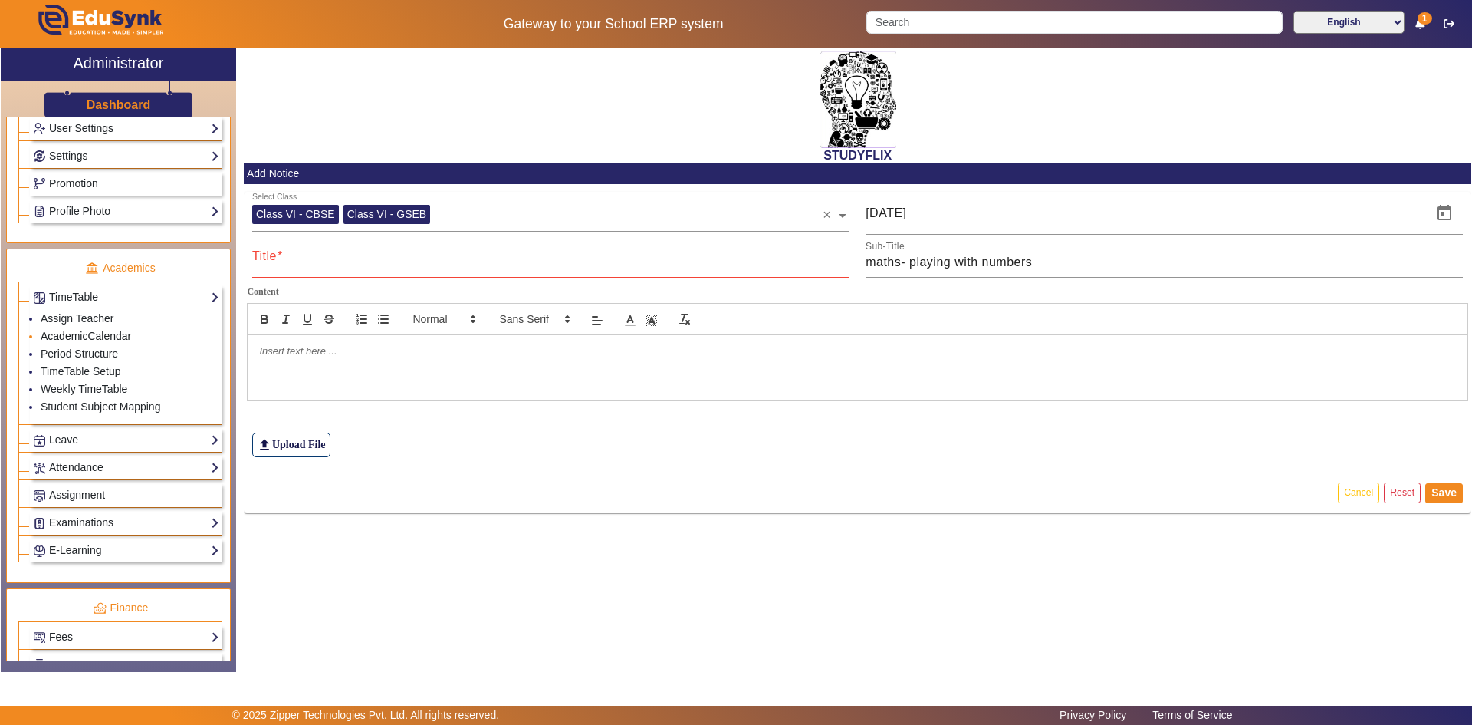
scroll to position [460, 0]
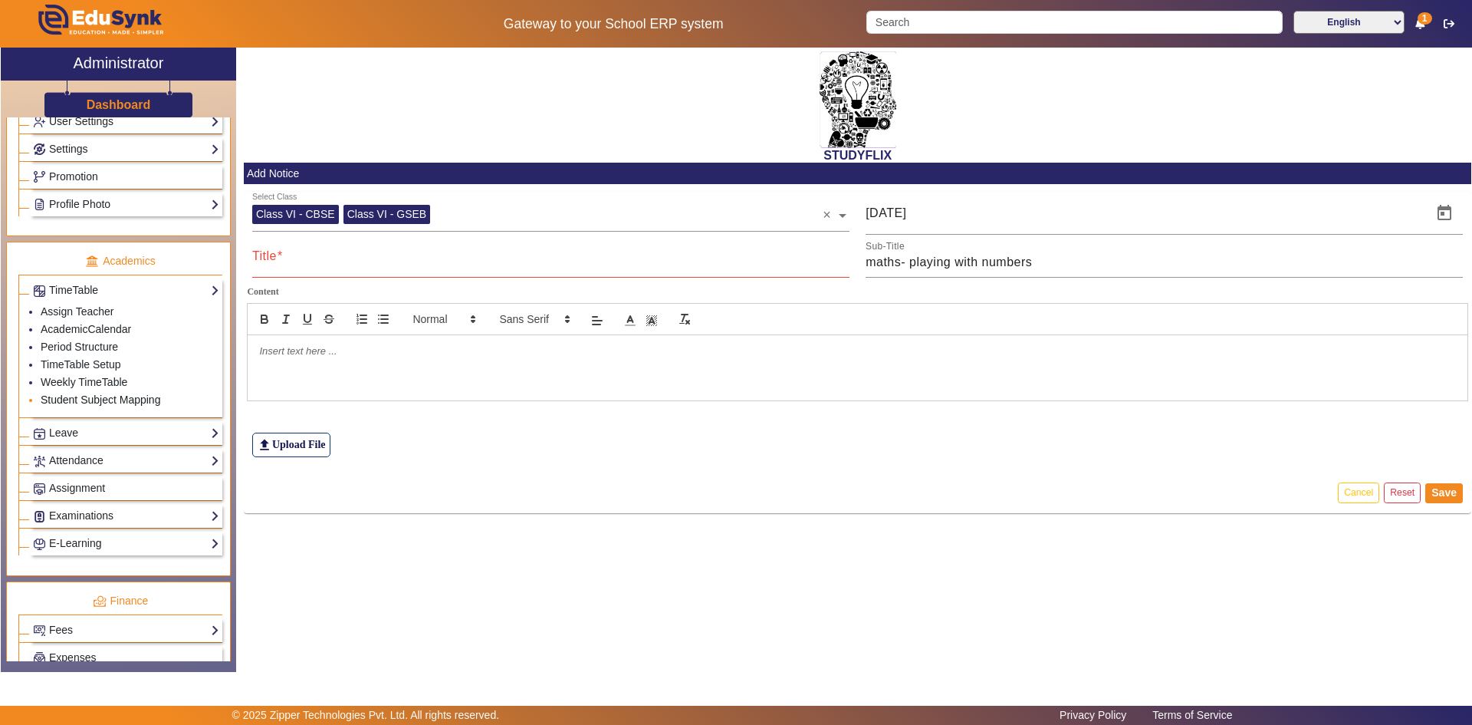
click at [76, 402] on link "Student Subject Mapping" at bounding box center [101, 399] width 120 height 12
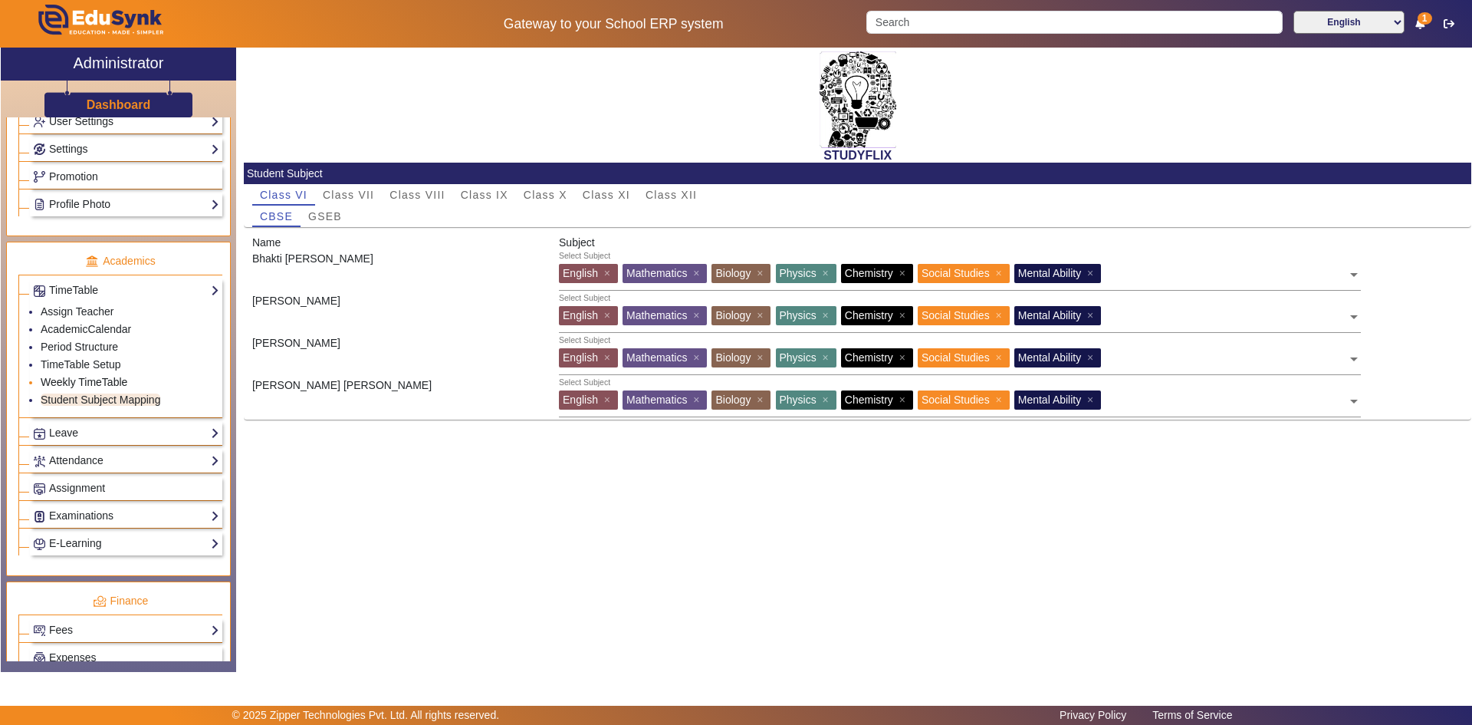
click at [74, 383] on link "Weekly TimeTable" at bounding box center [84, 382] width 87 height 12
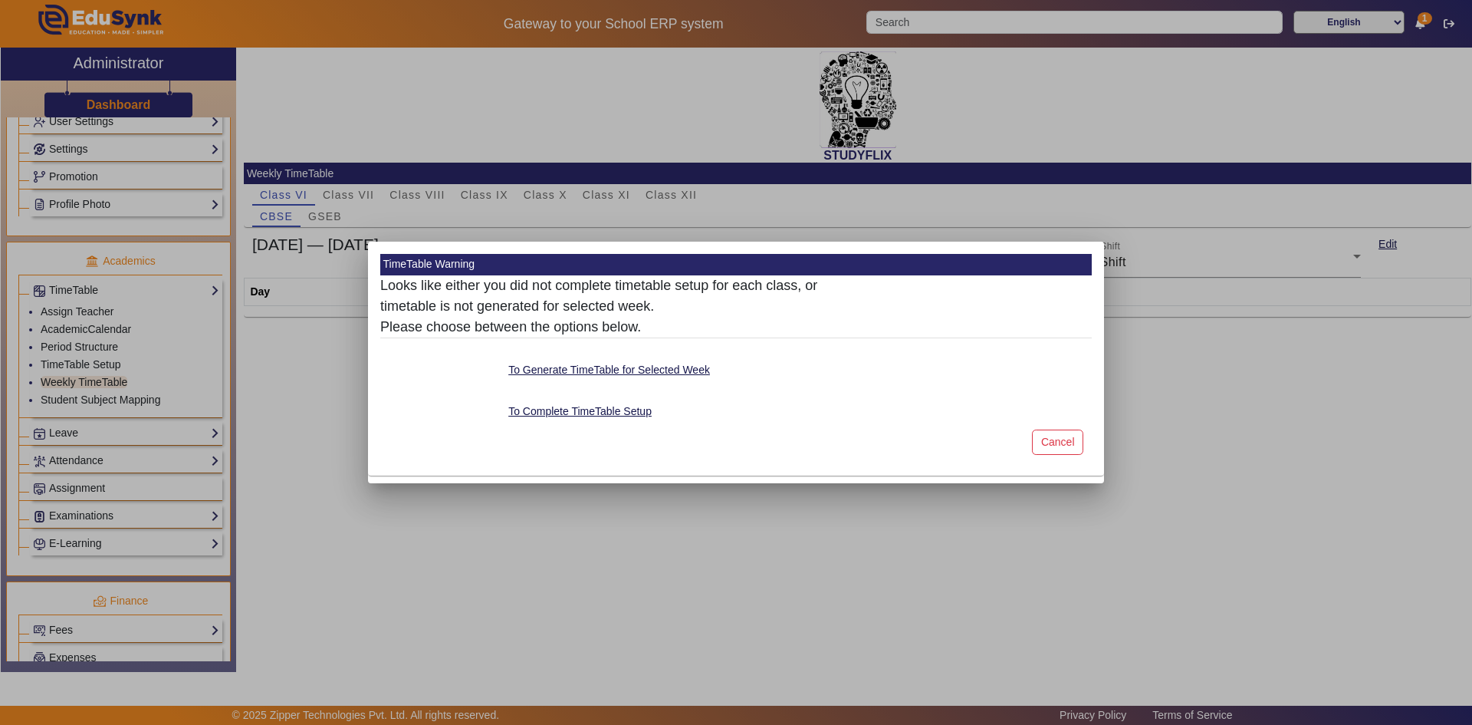
click at [74, 365] on div at bounding box center [736, 362] width 1472 height 725
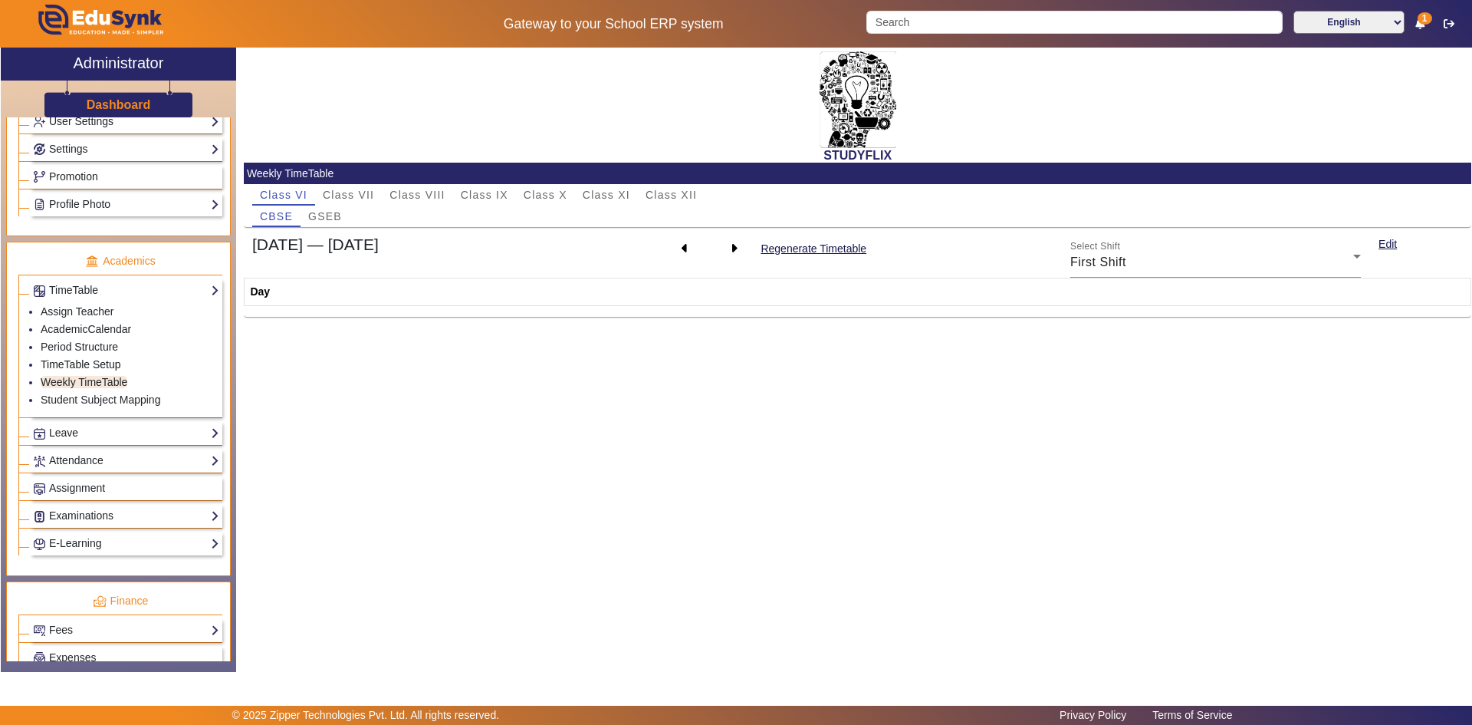
click at [74, 365] on link "TimeTable Setup" at bounding box center [81, 364] width 81 height 12
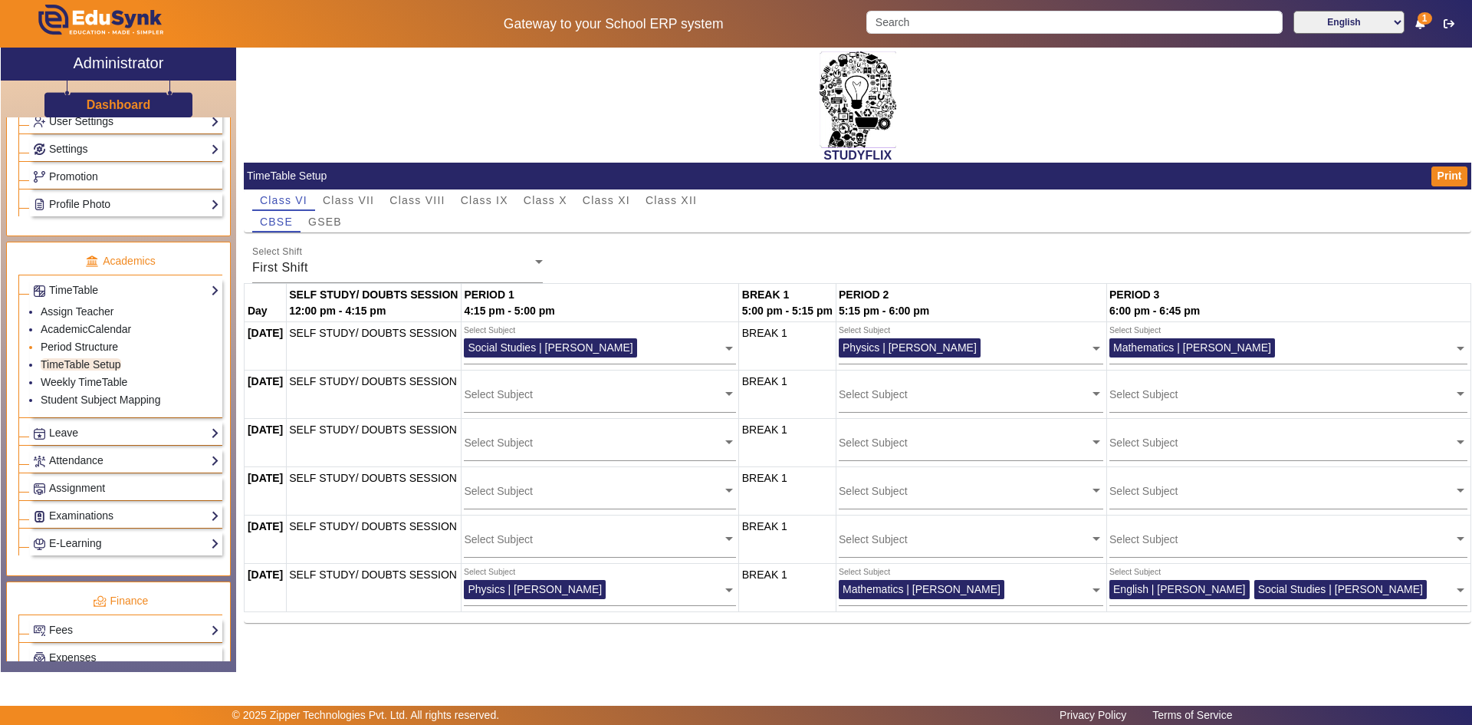
click at [79, 347] on link "Period Structure" at bounding box center [79, 346] width 77 height 12
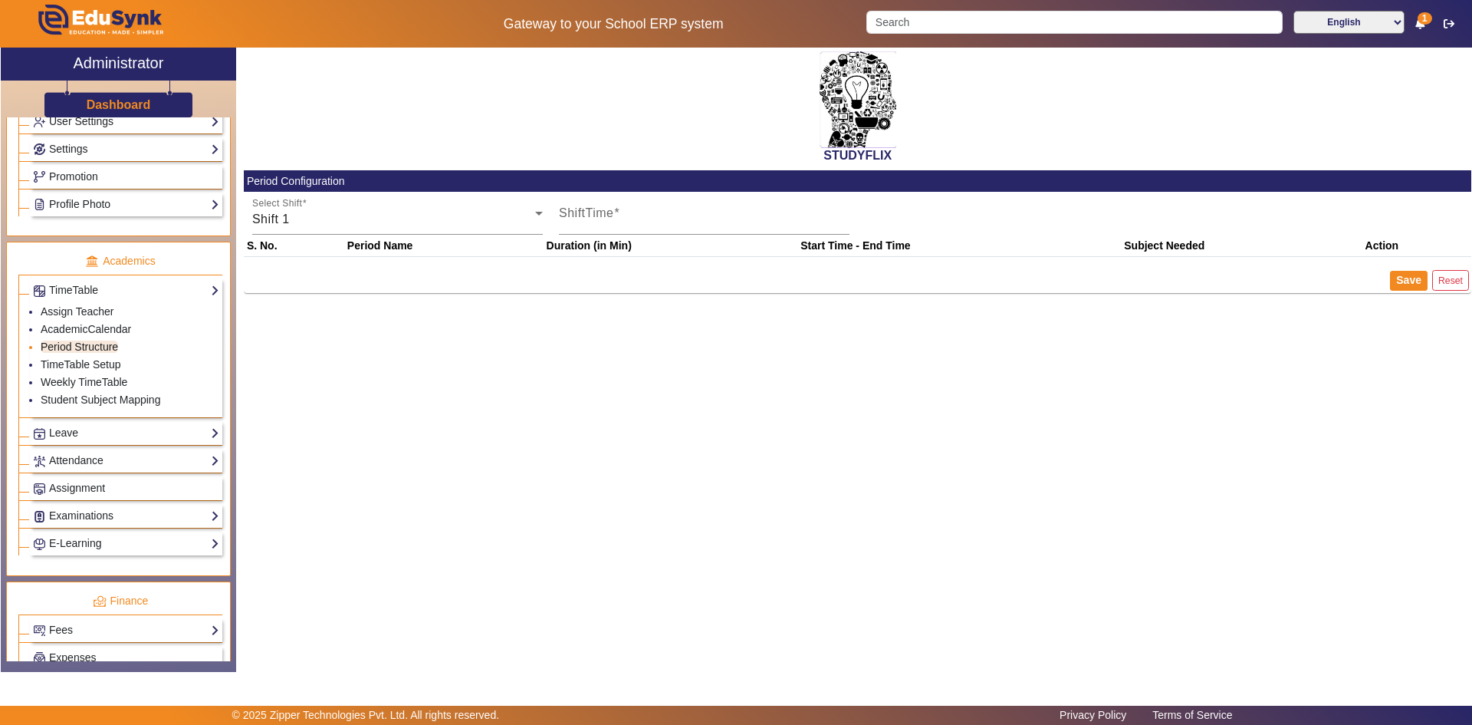
type input "12:00 PM"
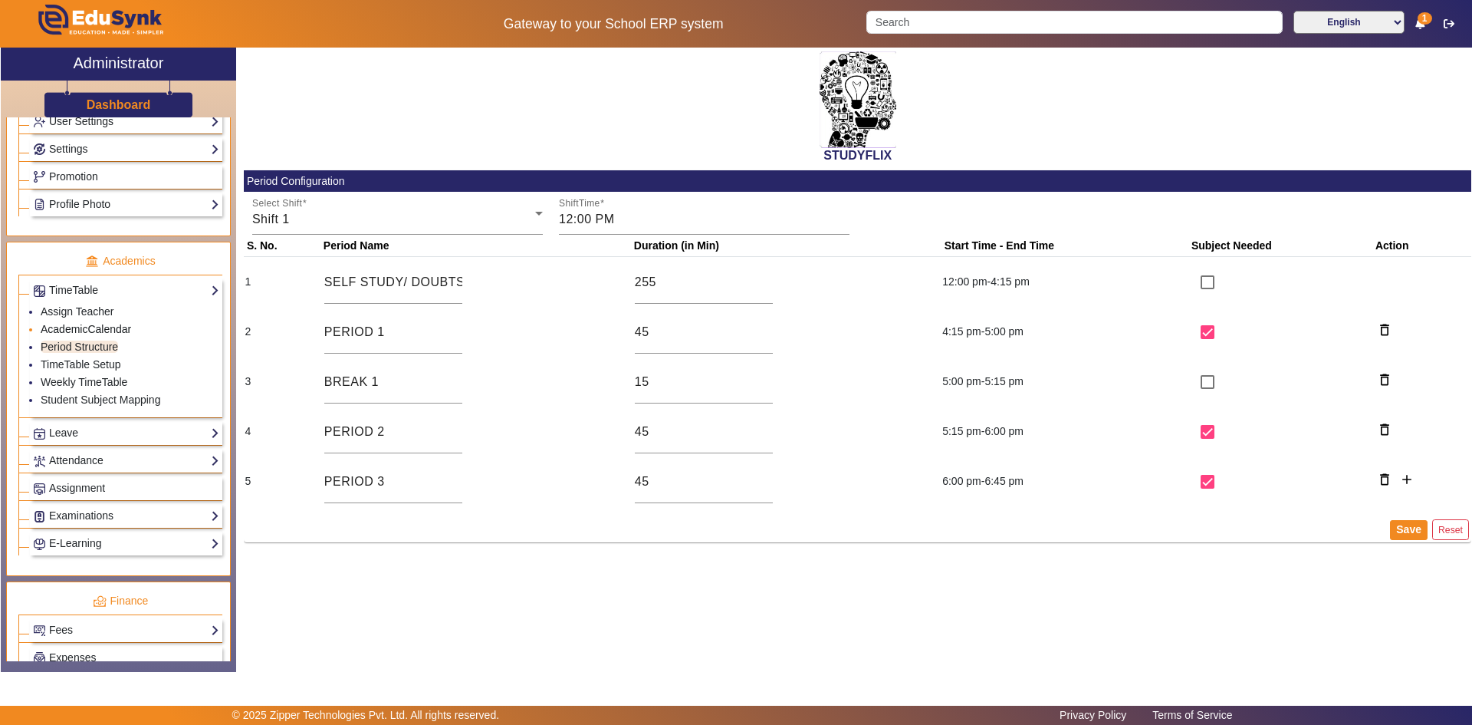
click at [79, 332] on link "AcademicCalendar" at bounding box center [86, 329] width 90 height 12
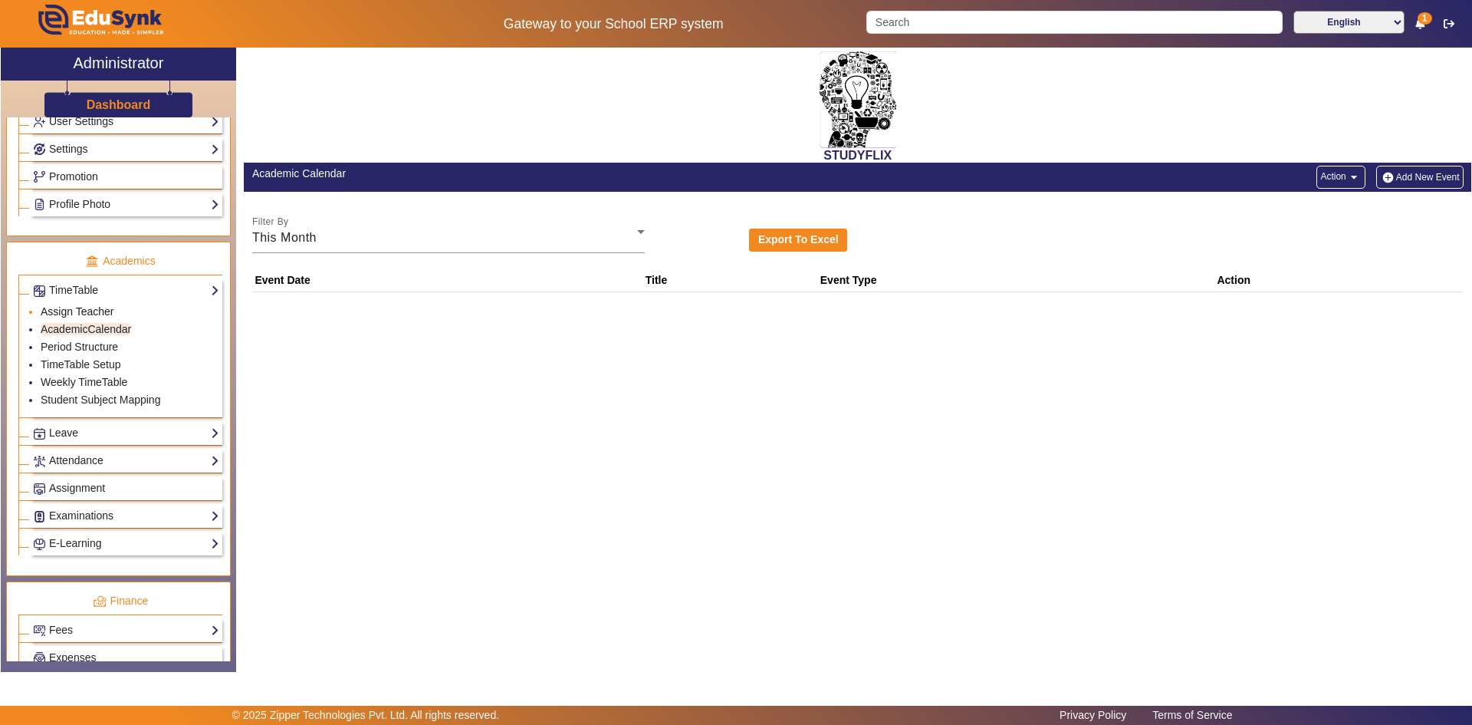
click at [84, 314] on link "Assign Teacher" at bounding box center [77, 311] width 73 height 12
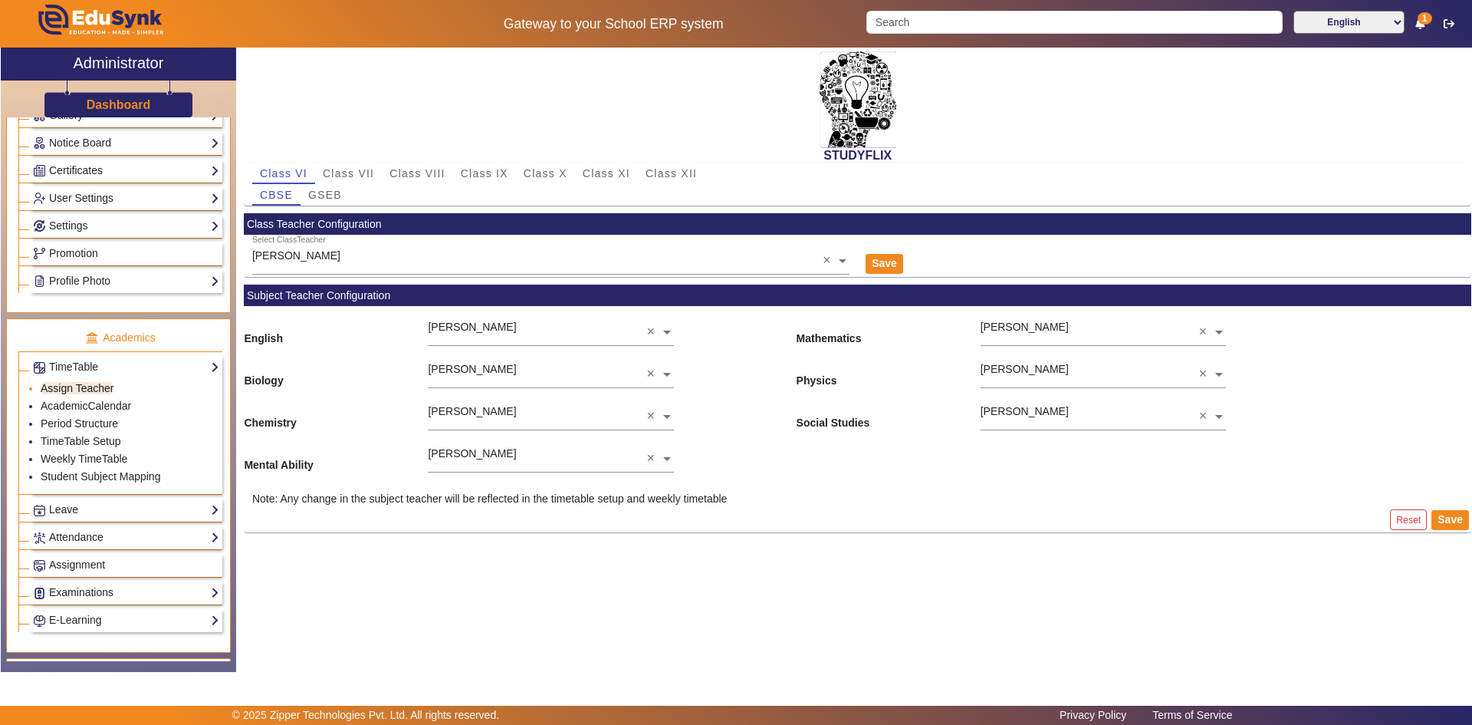
scroll to position [307, 0]
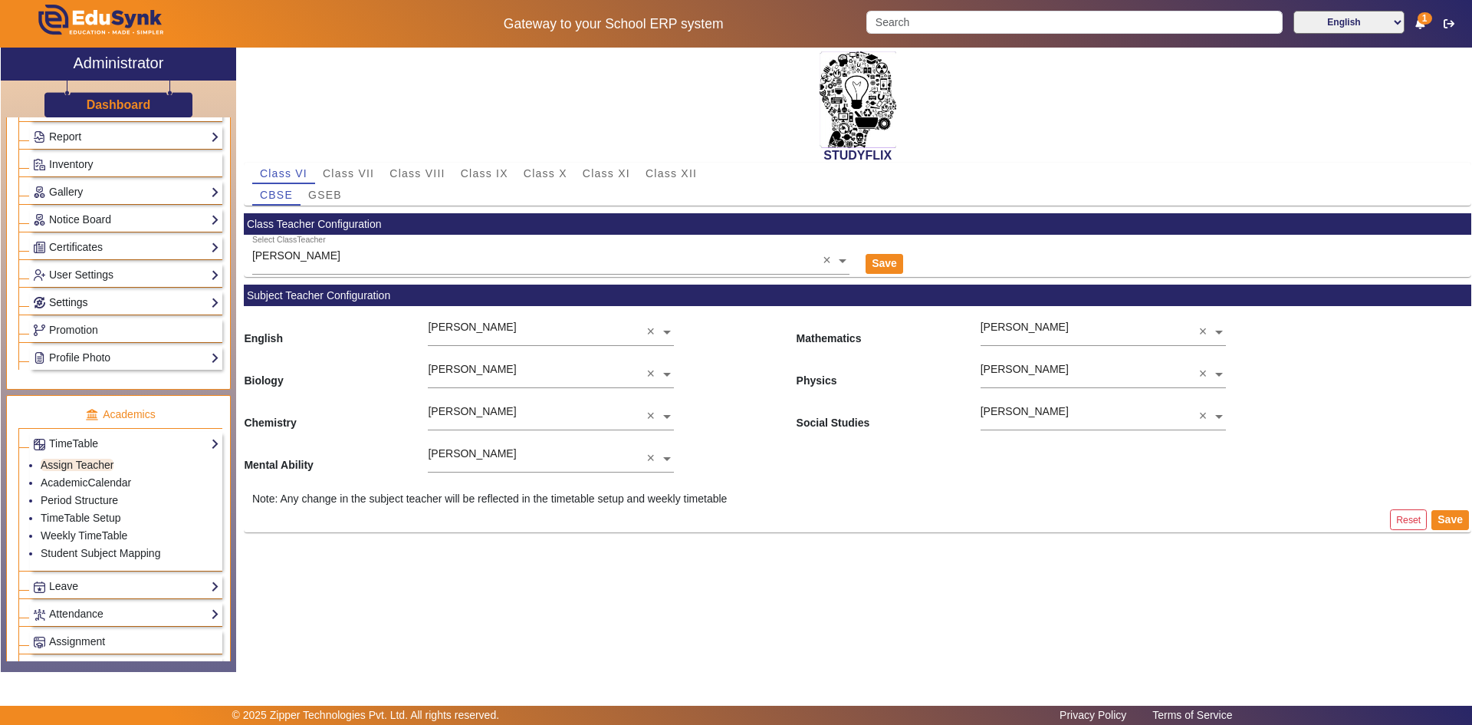
click at [65, 301] on link "Settings" at bounding box center [126, 303] width 186 height 18
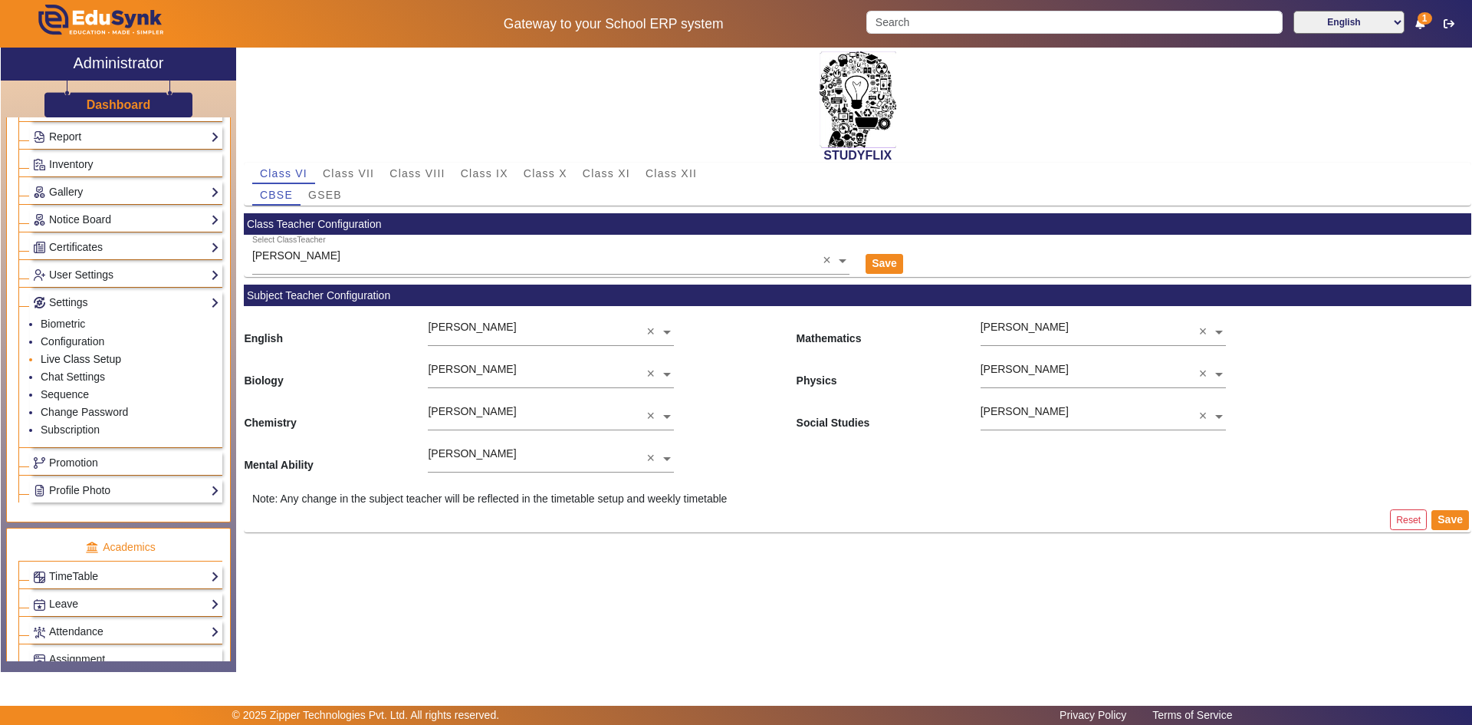
click at [60, 360] on link "Live Class Setup" at bounding box center [81, 359] width 81 height 12
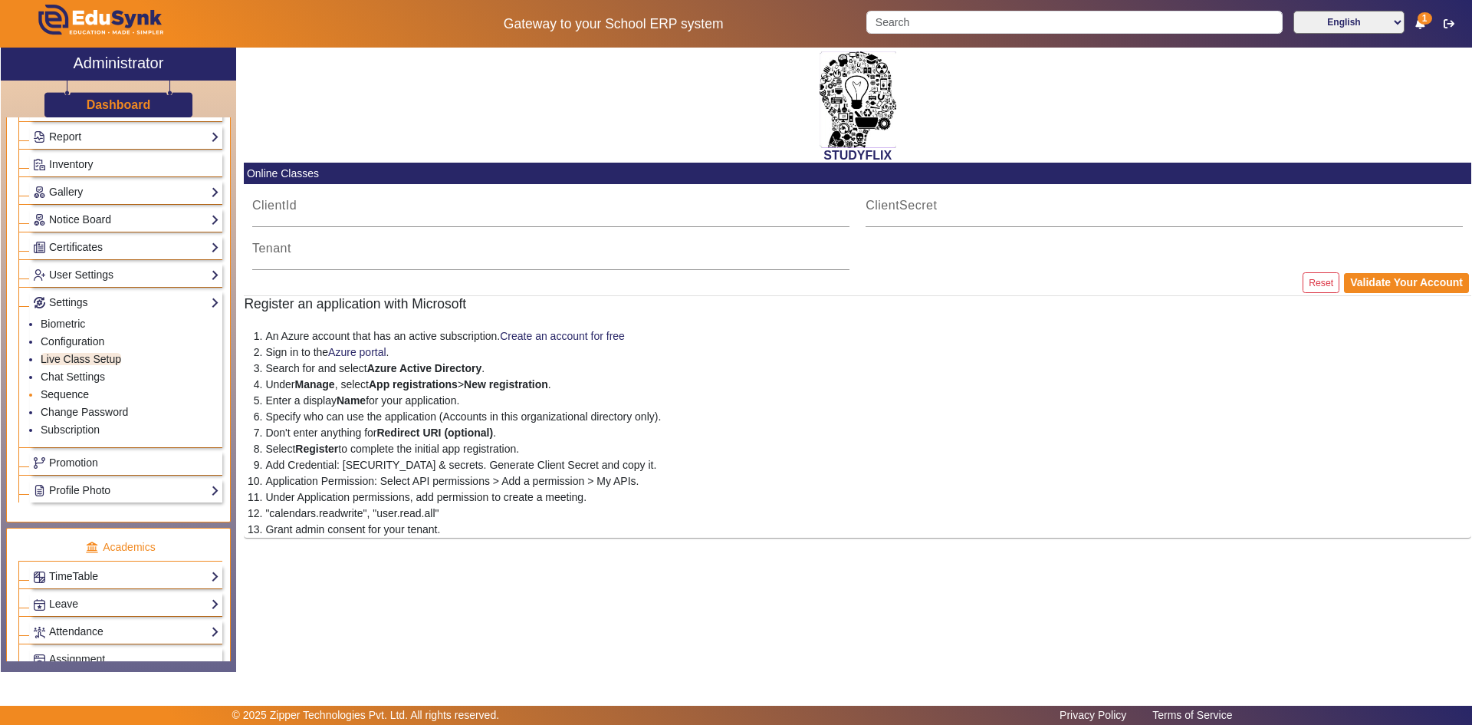
click at [63, 390] on link "Sequence" at bounding box center [65, 394] width 48 height 12
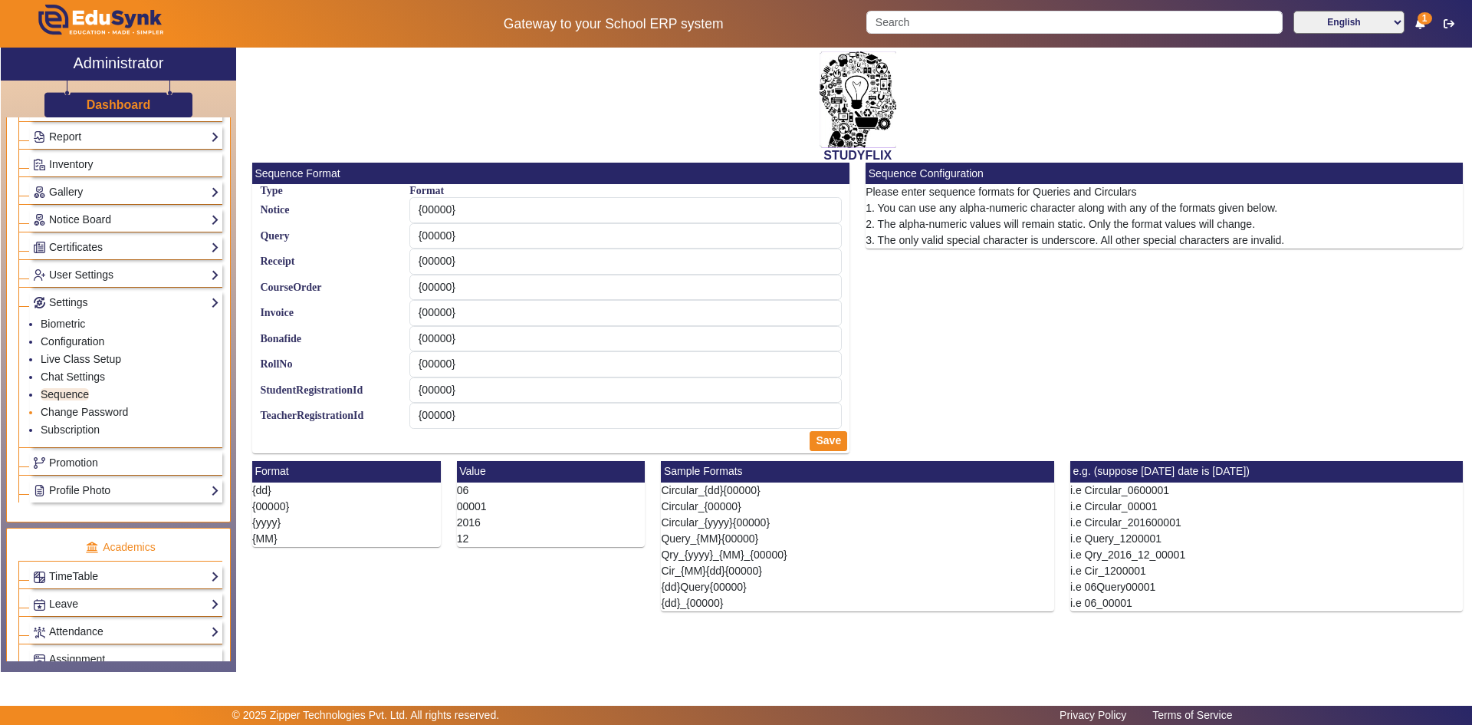
click at [63, 420] on li "Change Password" at bounding box center [130, 413] width 179 height 18
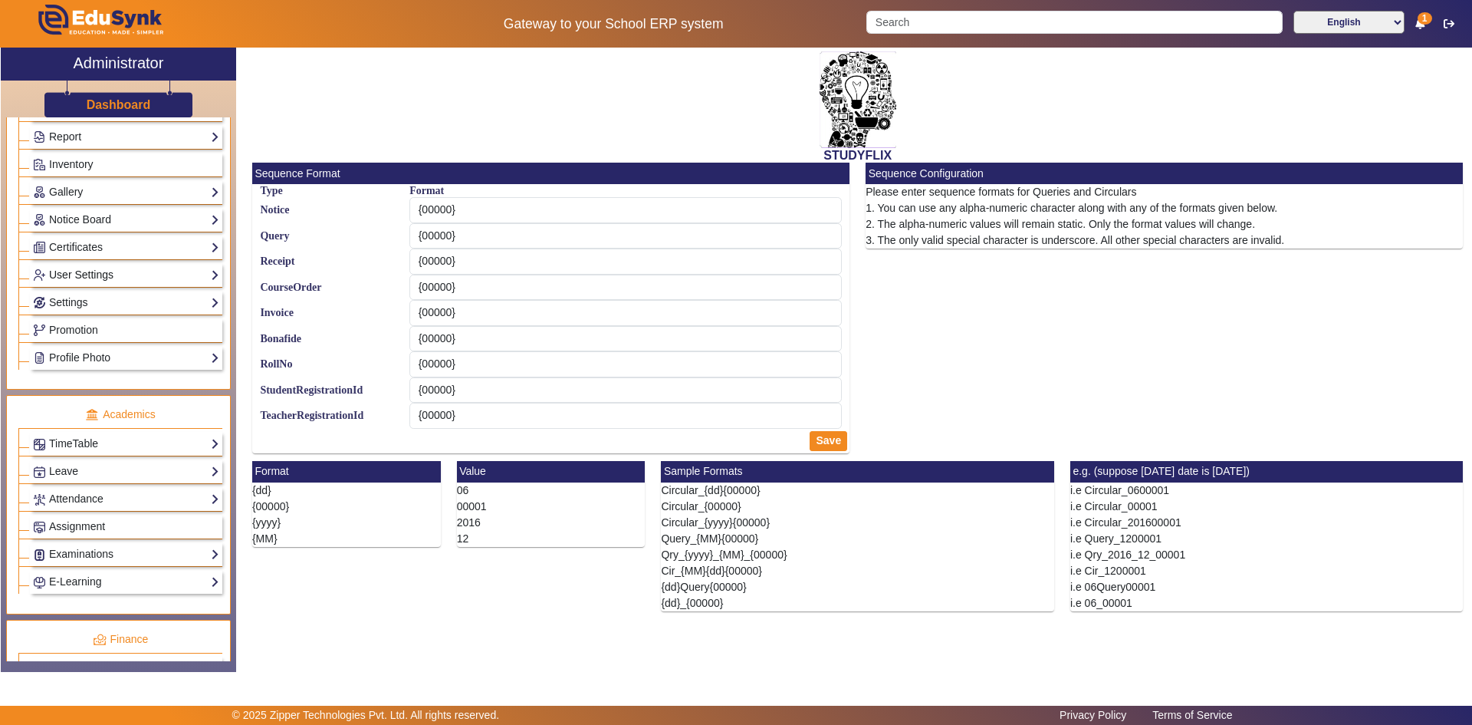
click at [74, 273] on link "User Settings" at bounding box center [126, 275] width 186 height 18
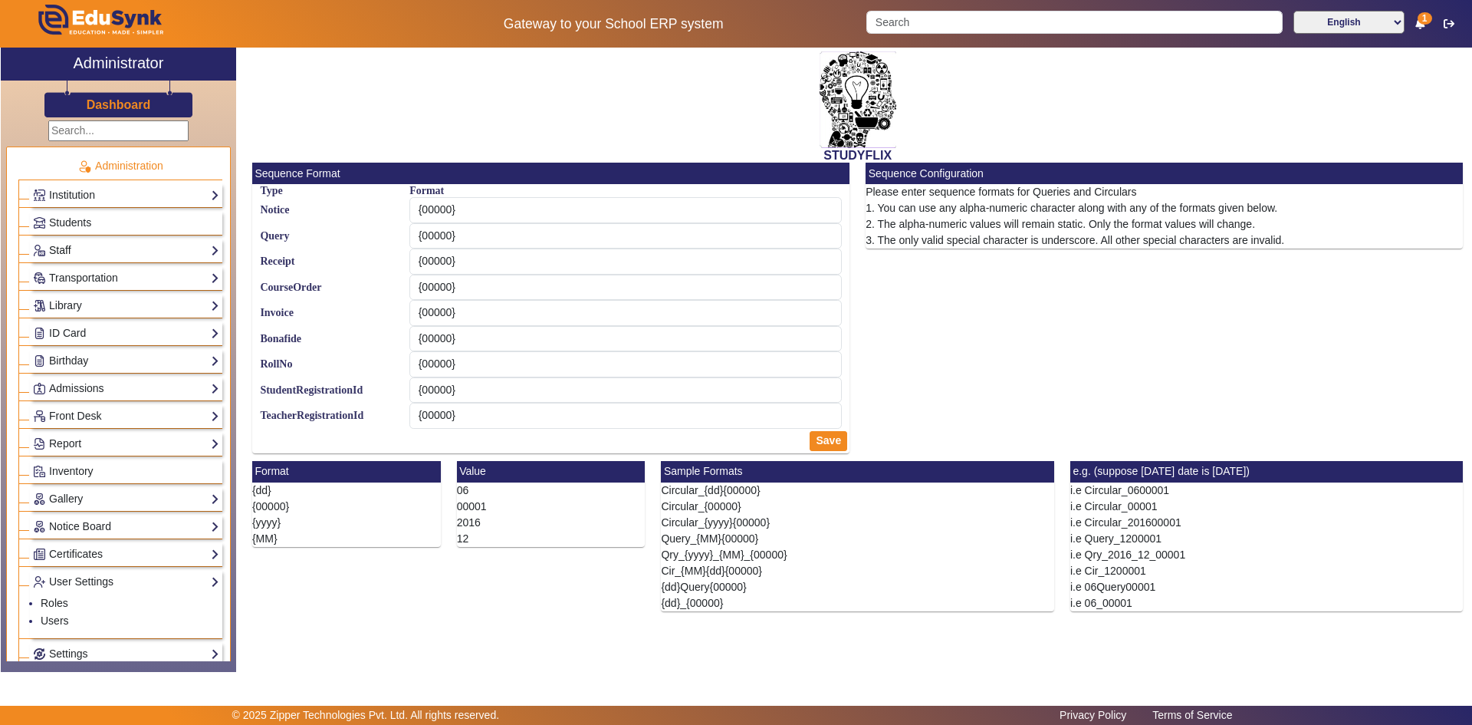
click at [67, 250] on link "Staff" at bounding box center [126, 251] width 186 height 18
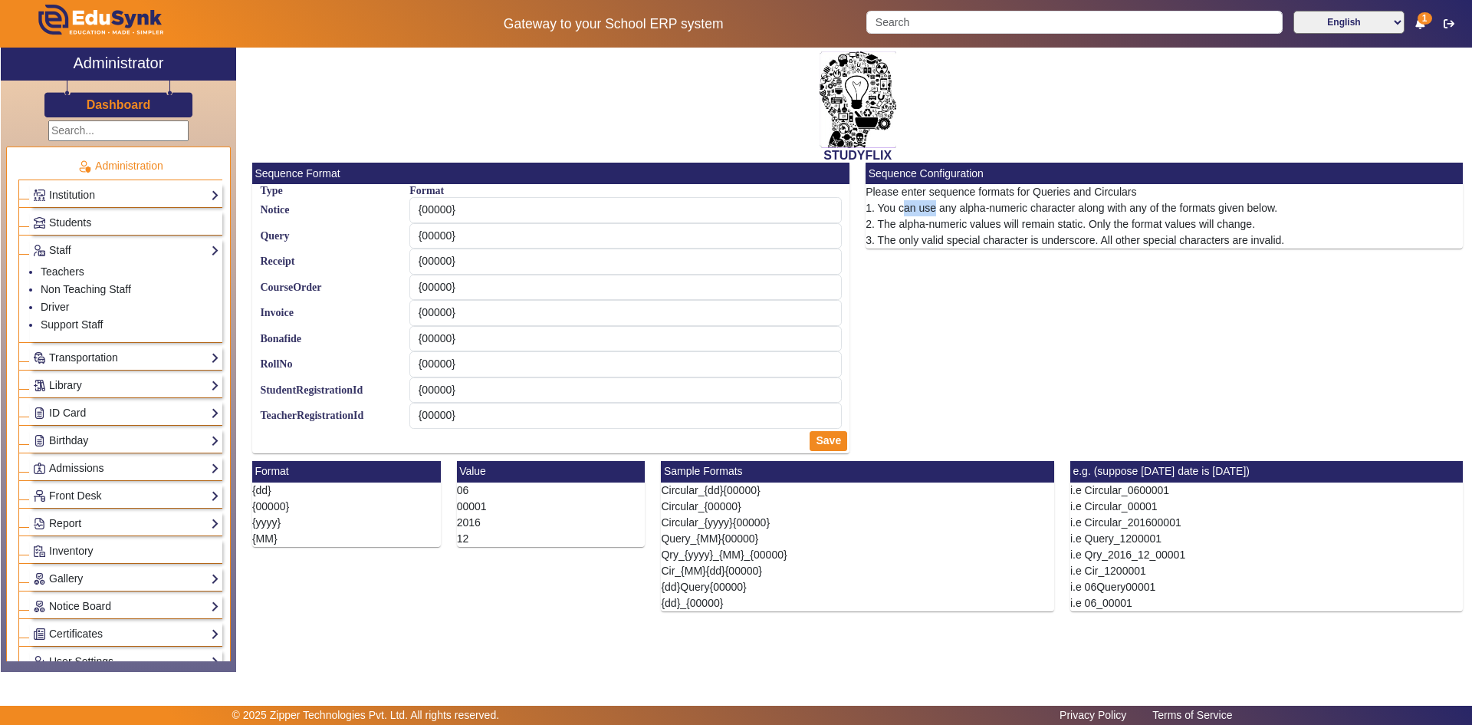
drag, startPoint x: 916, startPoint y: 212, endPoint x: 937, endPoint y: 211, distance: 20.8
click at [937, 211] on p "1. You can use any alpha-numeric character along with any of the formats given …" at bounding box center [1164, 208] width 597 height 16
click at [938, 211] on p "1. You can use any alpha-numeric character along with any of the formats given …" at bounding box center [1164, 208] width 597 height 16
click at [73, 270] on link "Teachers" at bounding box center [63, 271] width 44 height 12
